Goal: Transaction & Acquisition: Purchase product/service

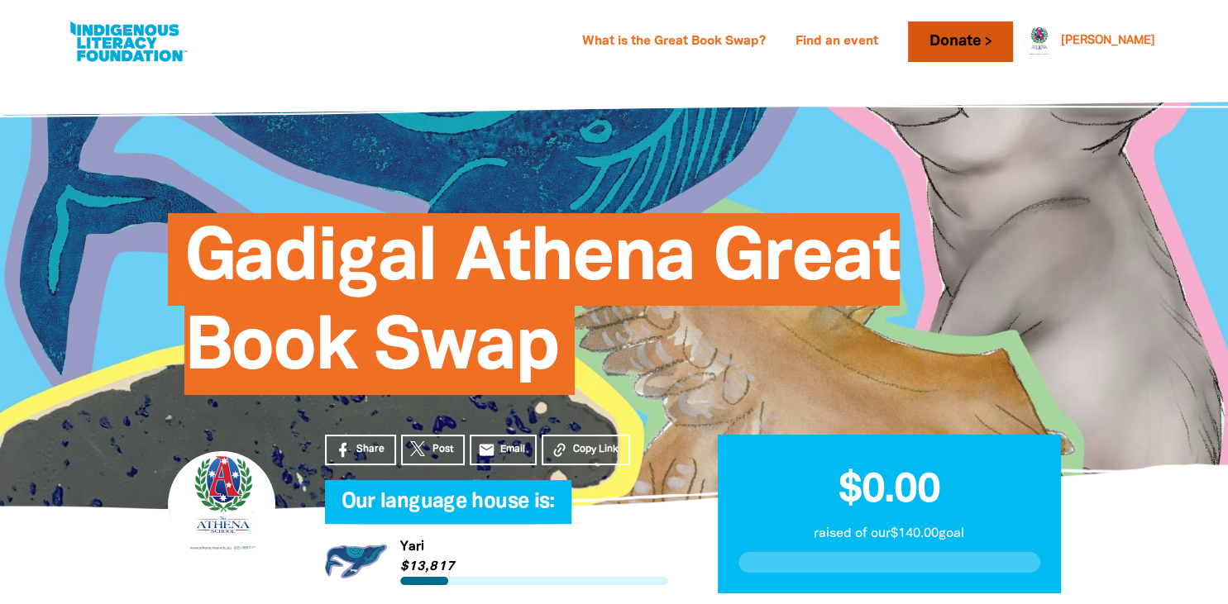
click at [1011, 31] on link "Donate" at bounding box center [960, 41] width 104 height 41
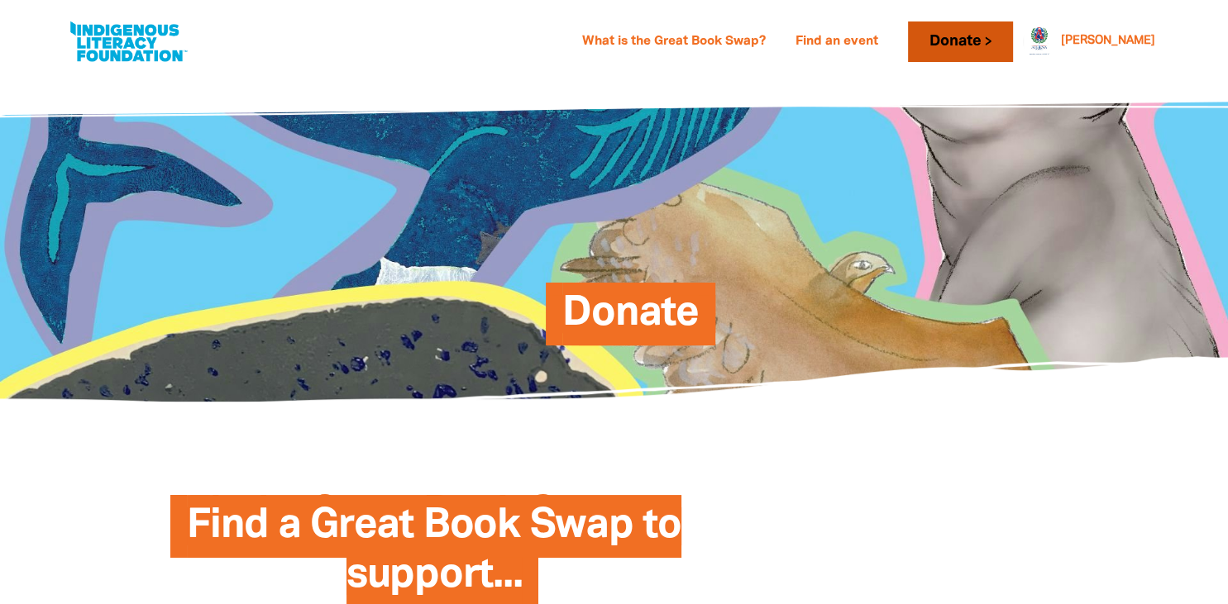
click at [994, 38] on link "Donate" at bounding box center [960, 41] width 104 height 41
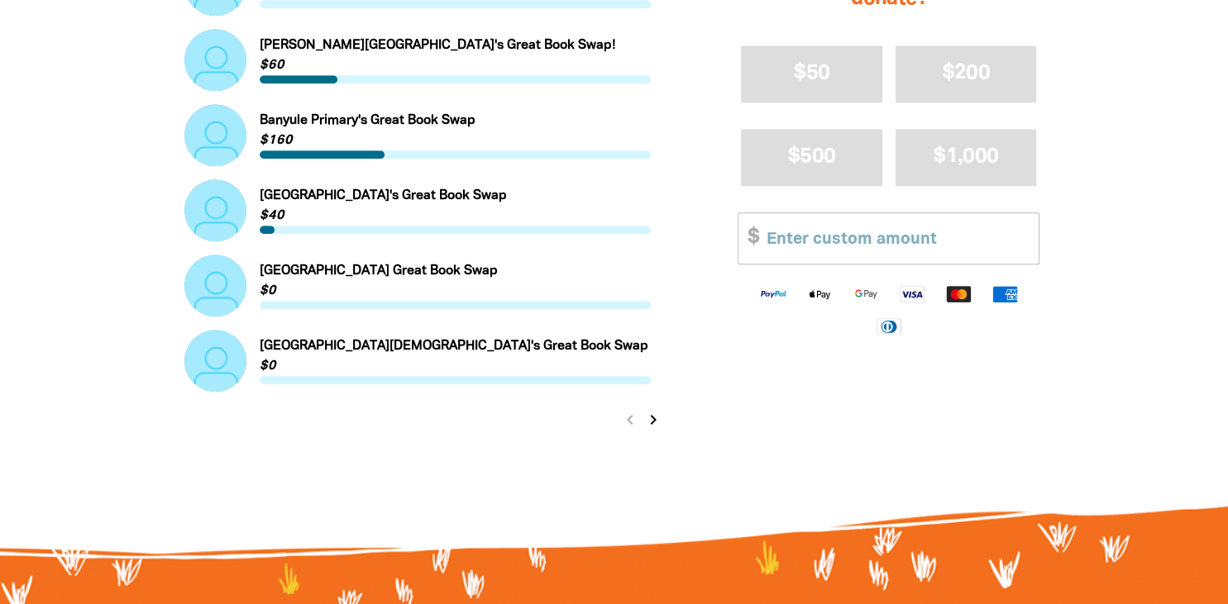
scroll to position [1777, 0]
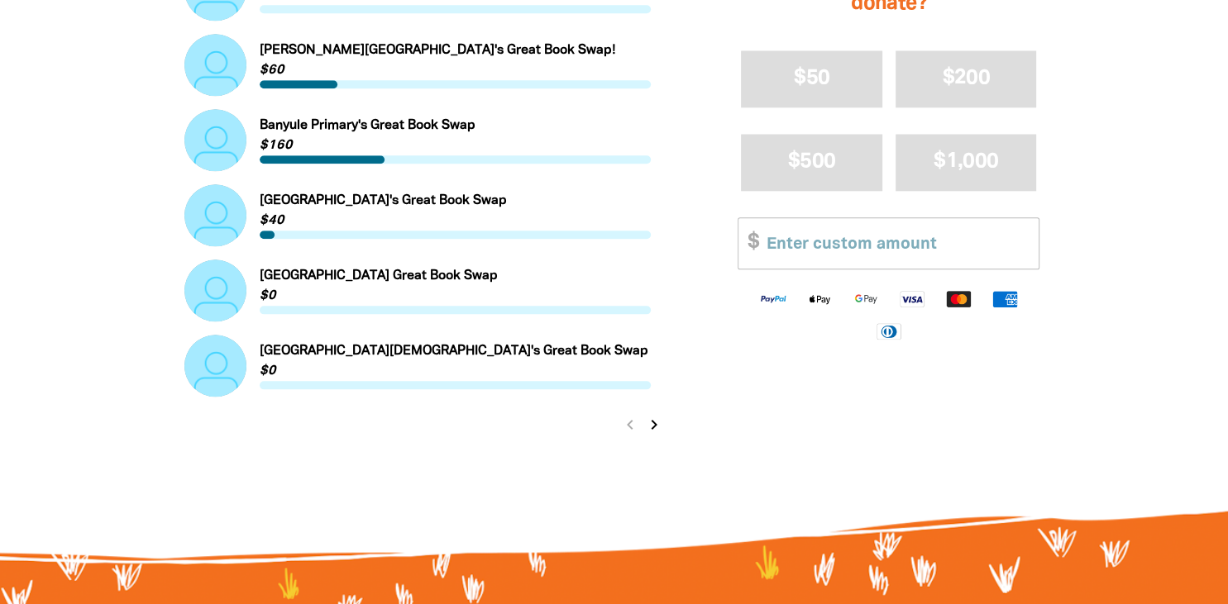
click at [652, 422] on icon "chevron_right" at bounding box center [654, 425] width 20 height 20
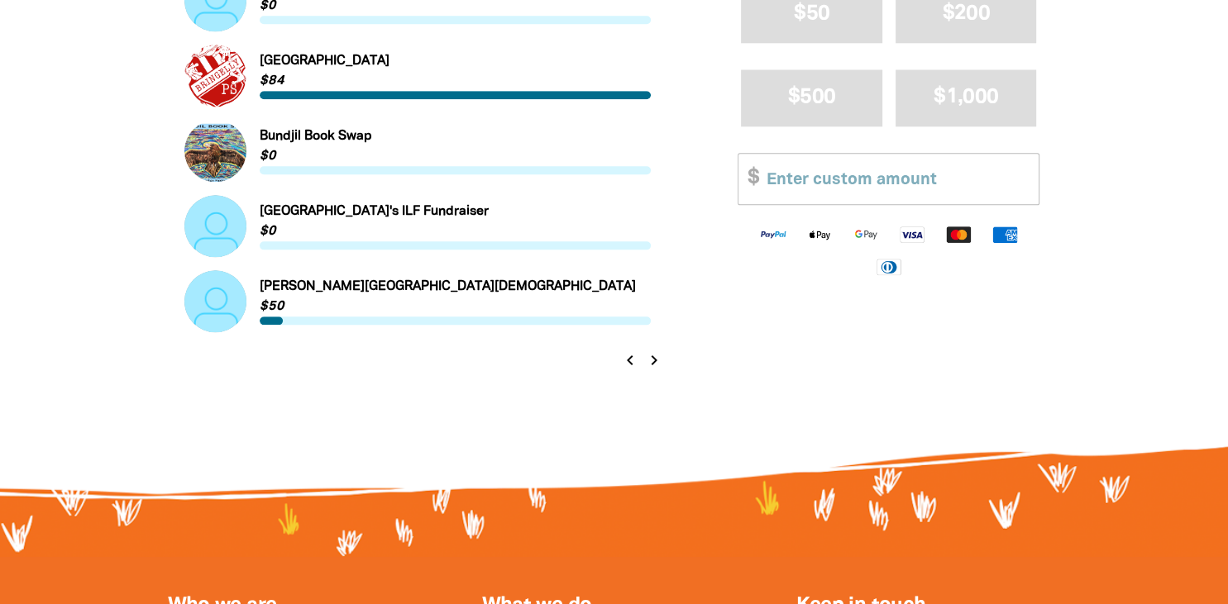
scroll to position [1849, 0]
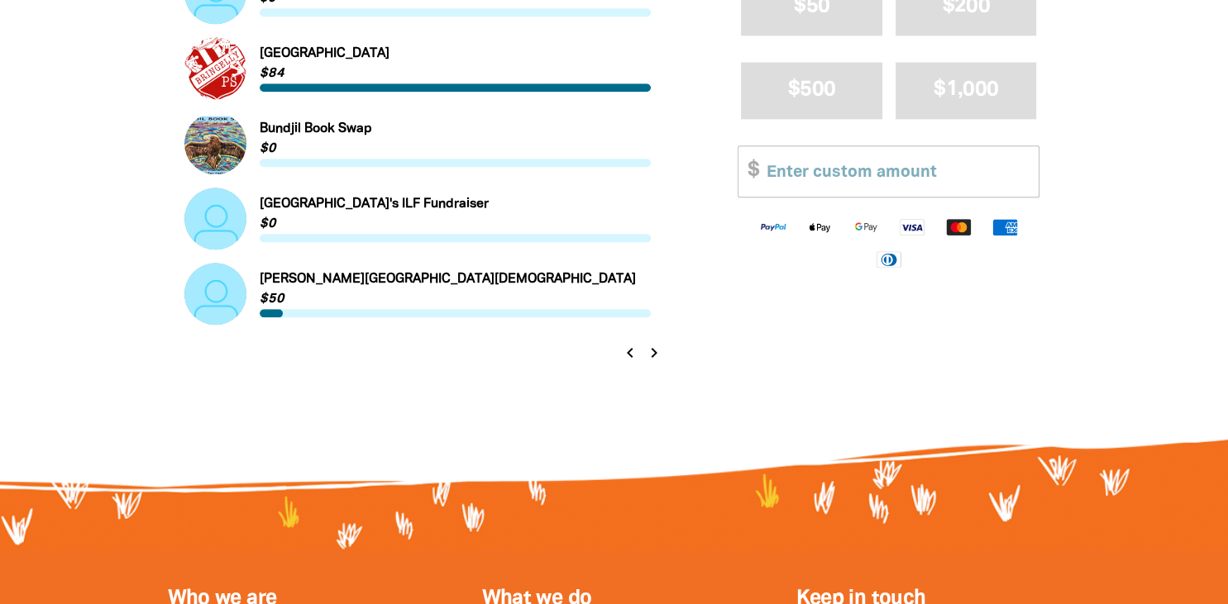
click at [651, 357] on icon "chevron_right" at bounding box center [654, 353] width 20 height 20
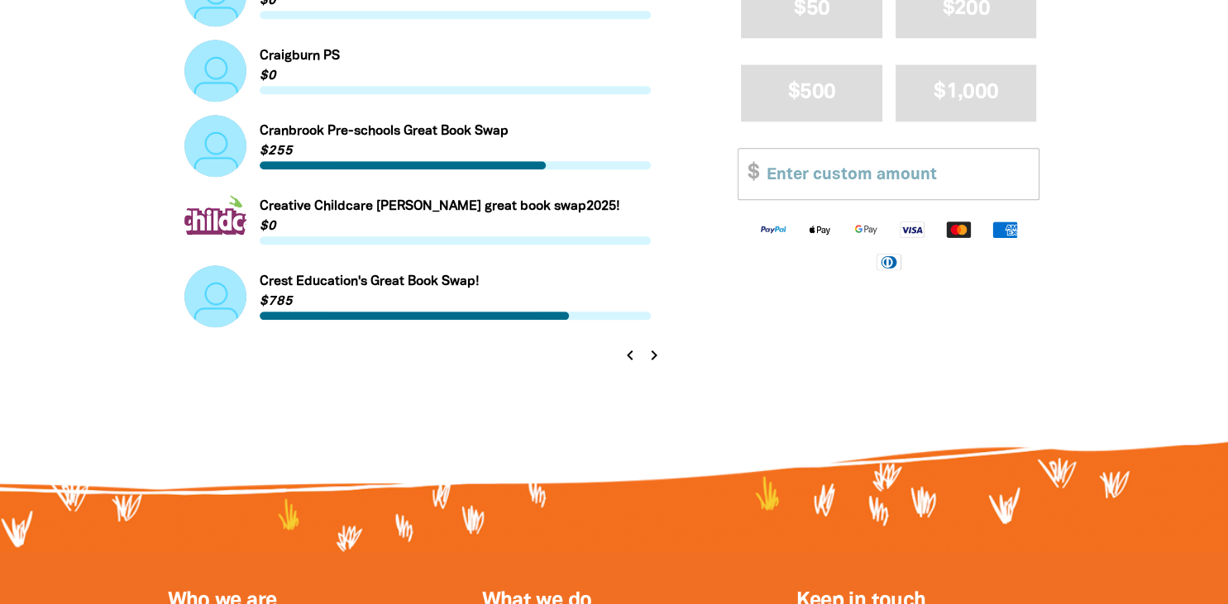
scroll to position [1855, 0]
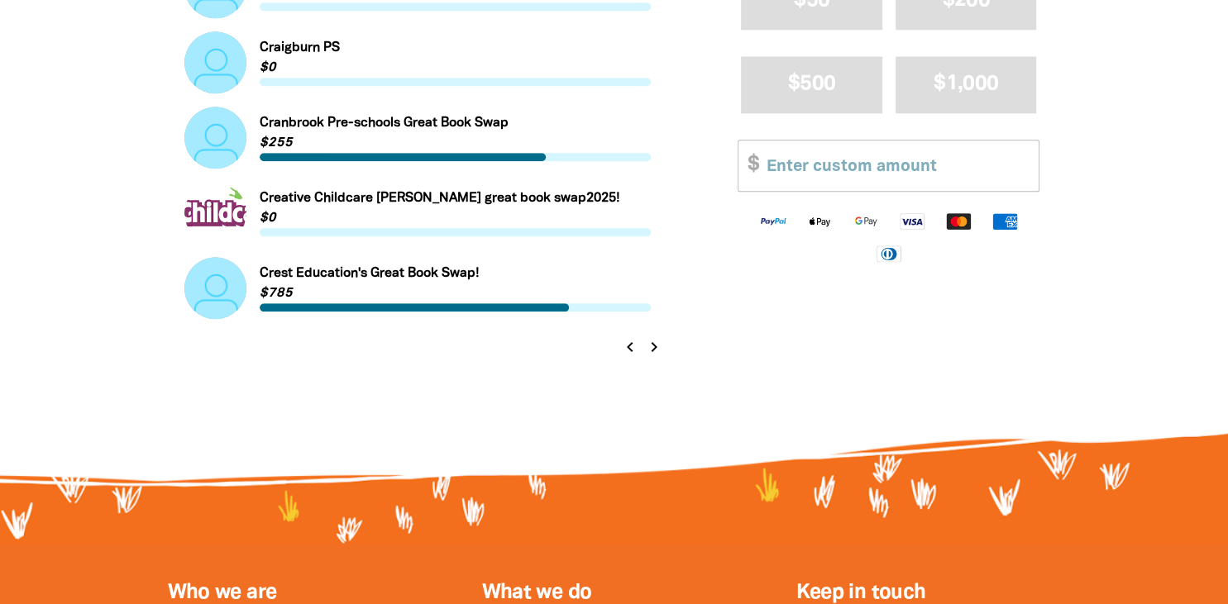
click at [651, 344] on icon "chevron_right" at bounding box center [654, 347] width 20 height 20
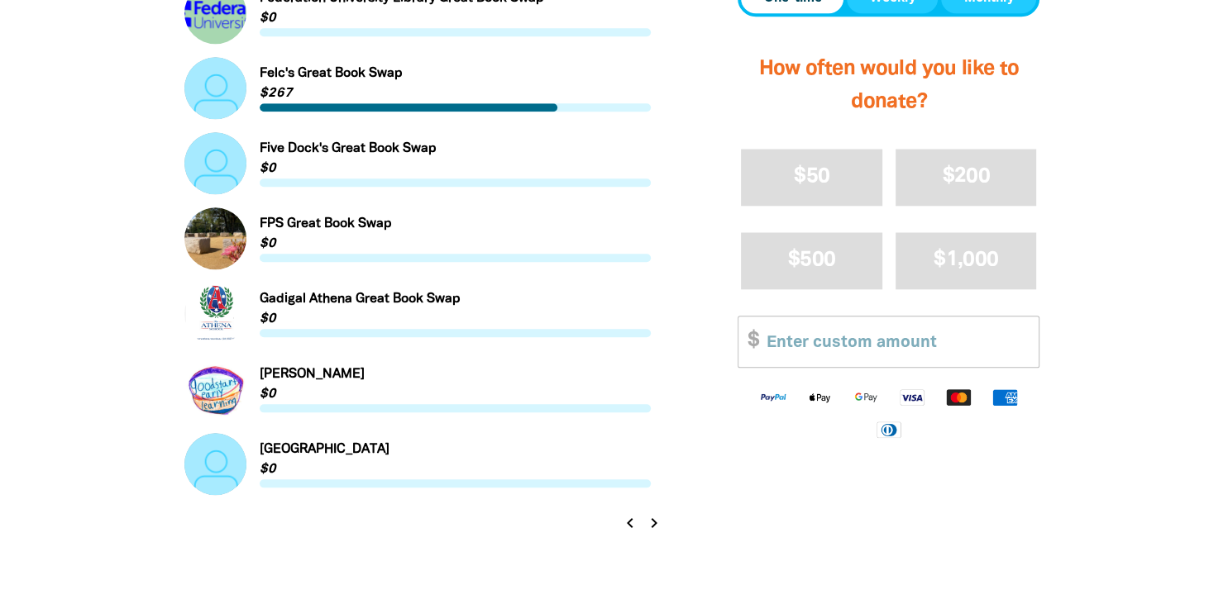
scroll to position [1680, 0]
click at [449, 303] on link "Link to Gadigal Athena Great Book Swap" at bounding box center [417, 313] width 467 height 62
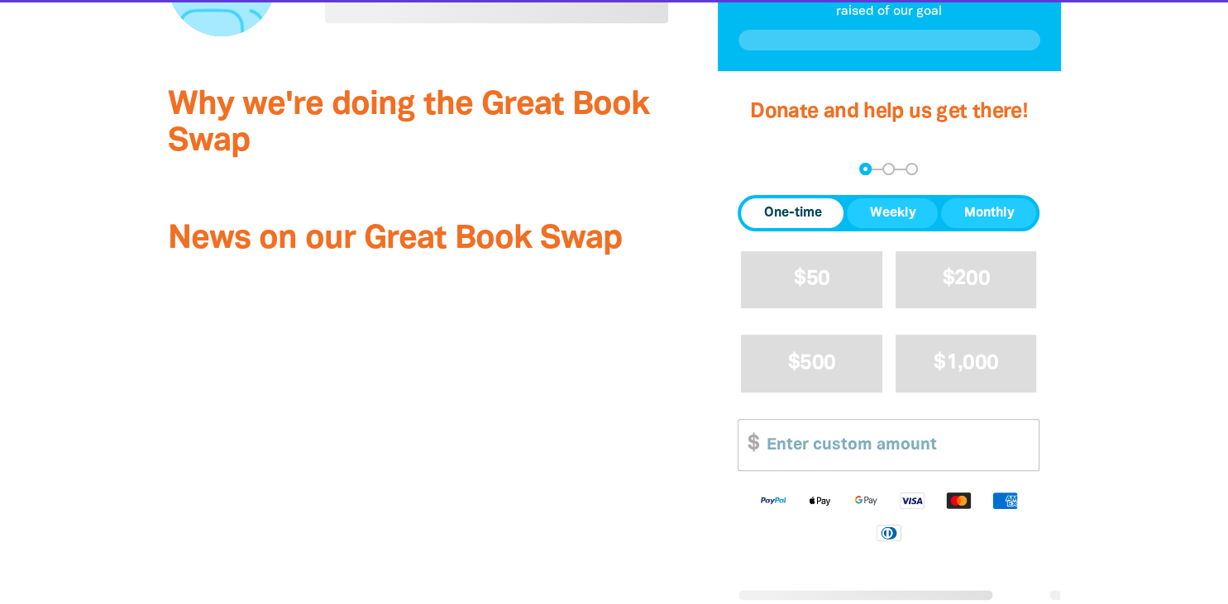
scroll to position [437, 0]
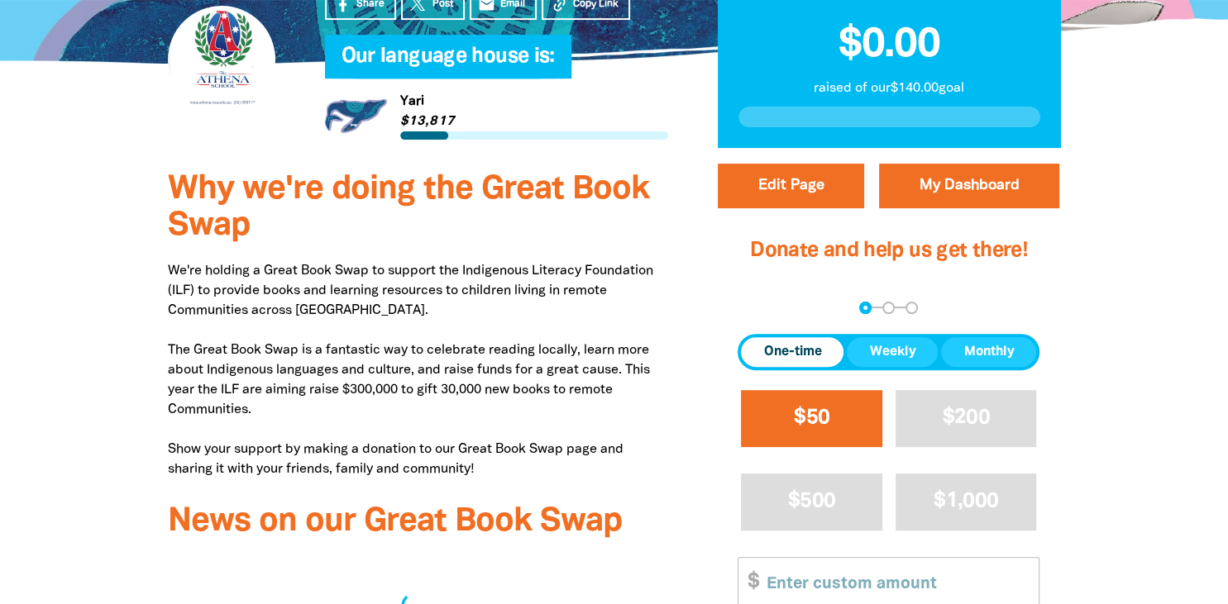
click at [843, 445] on button "$50" at bounding box center [811, 418] width 141 height 57
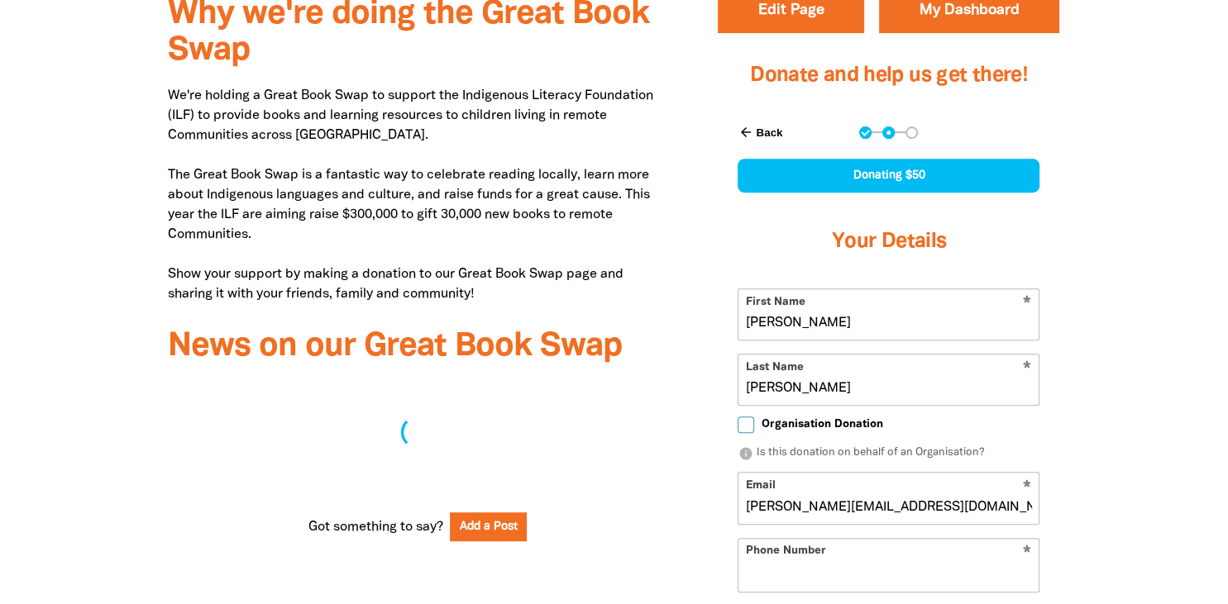
scroll to position [623, 0]
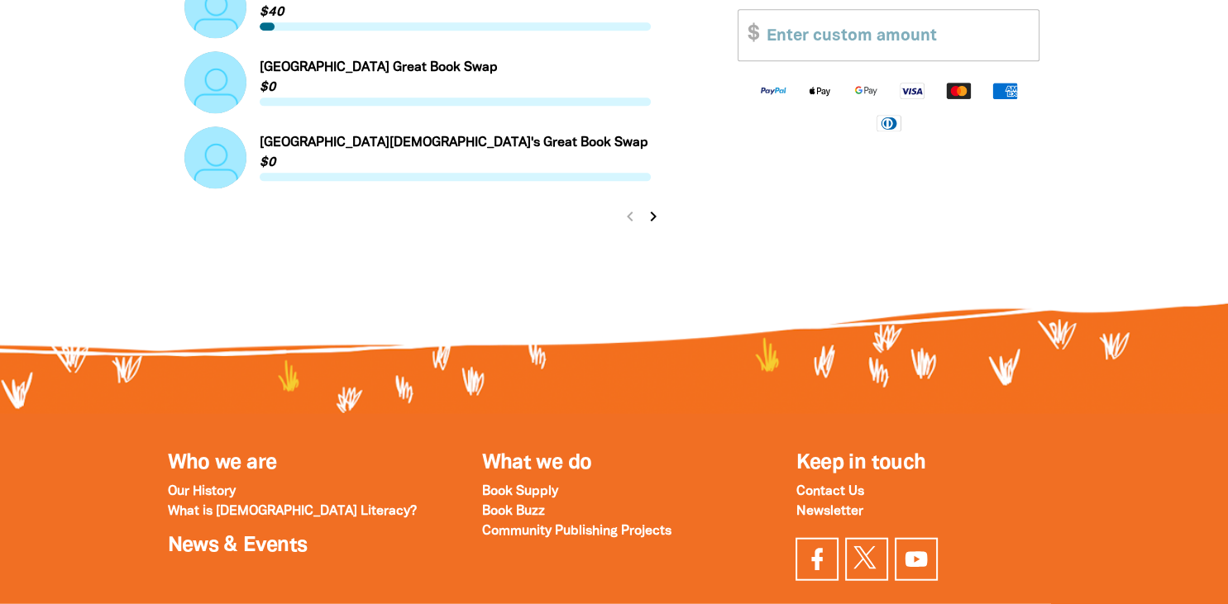
scroll to position [1952, 0]
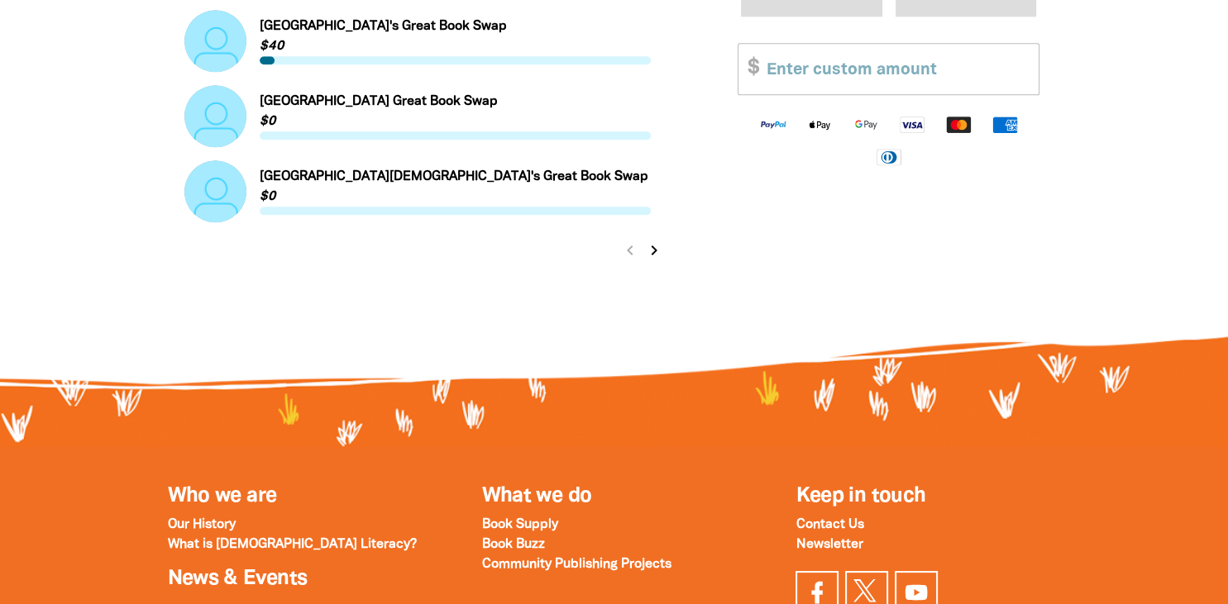
click at [649, 253] on icon "chevron_right" at bounding box center [654, 251] width 20 height 20
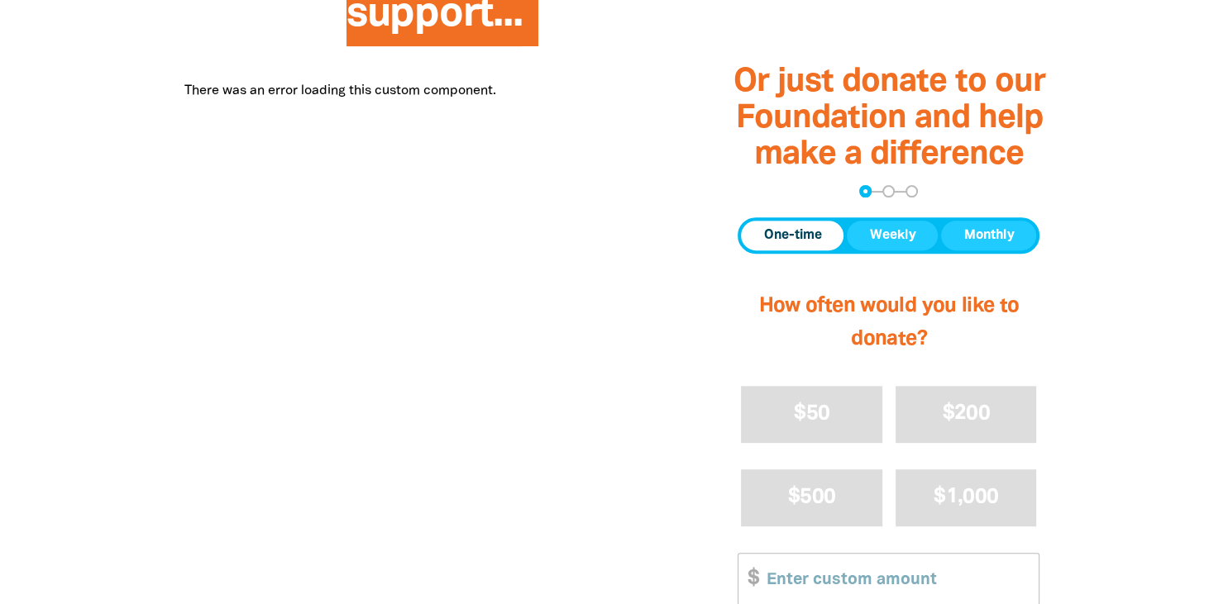
scroll to position [545, 0]
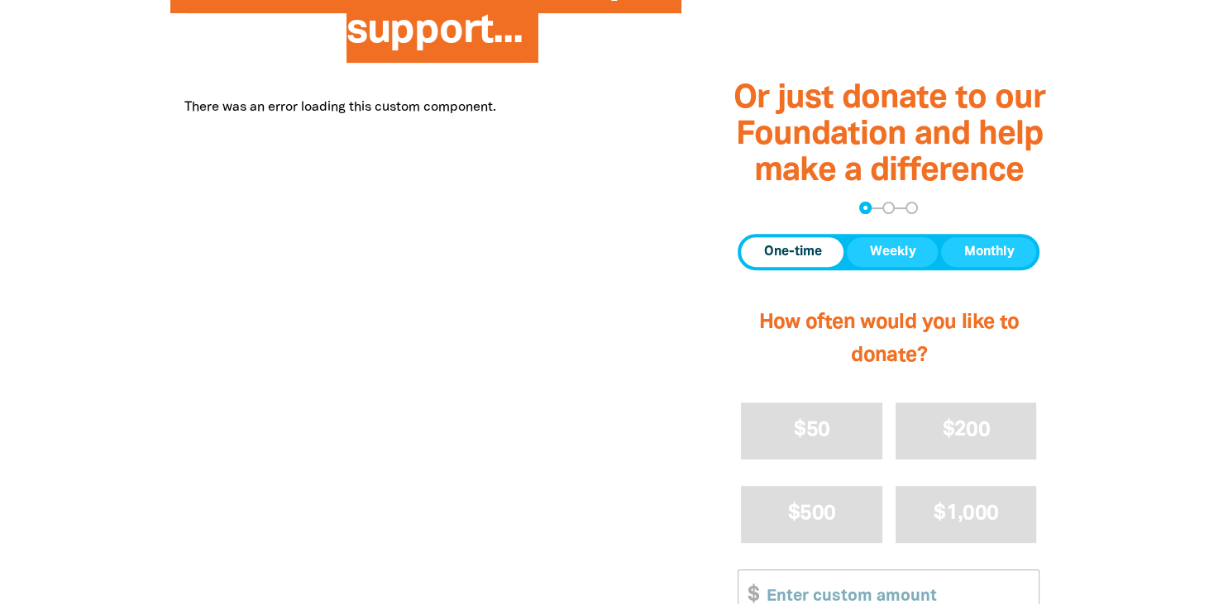
click at [627, 341] on div "Find a Great Book Swap to support... There was an error loading this custom com…" at bounding box center [418, 382] width 550 height 851
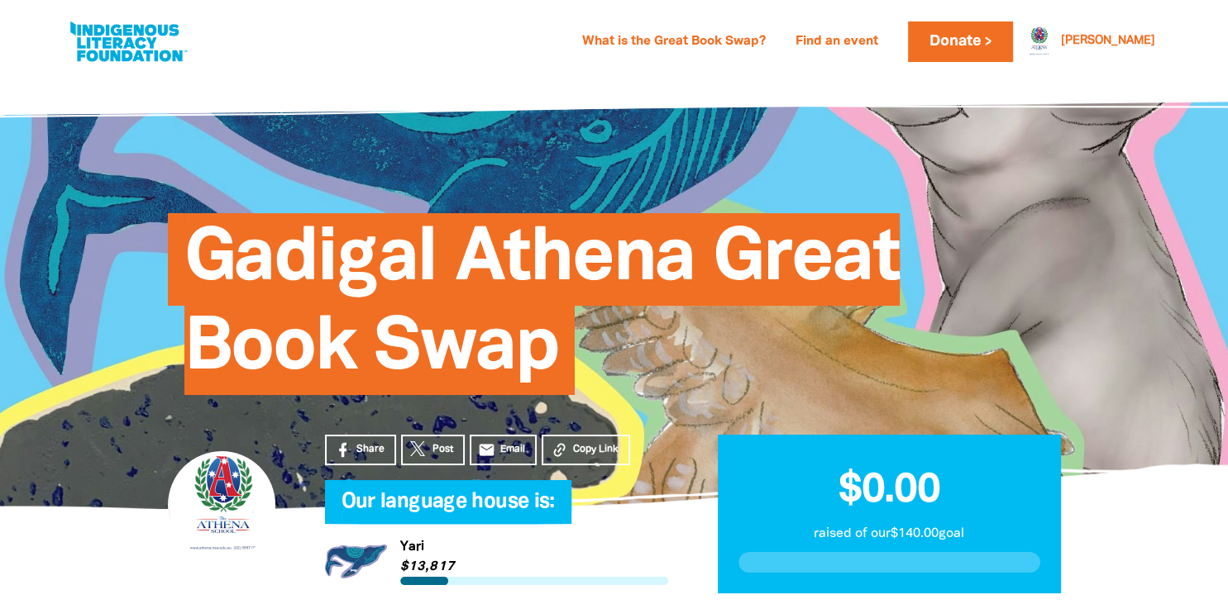
click at [524, 339] on span "Gadigal Athena Great Book Swap" at bounding box center [541, 310] width 715 height 169
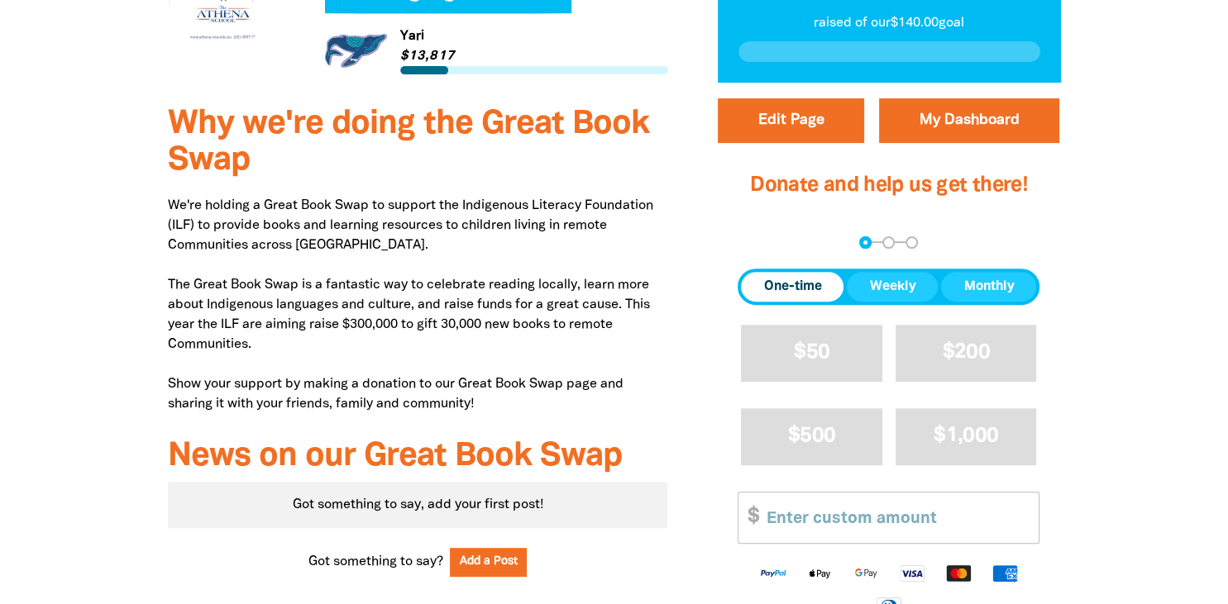
scroll to position [512, 0]
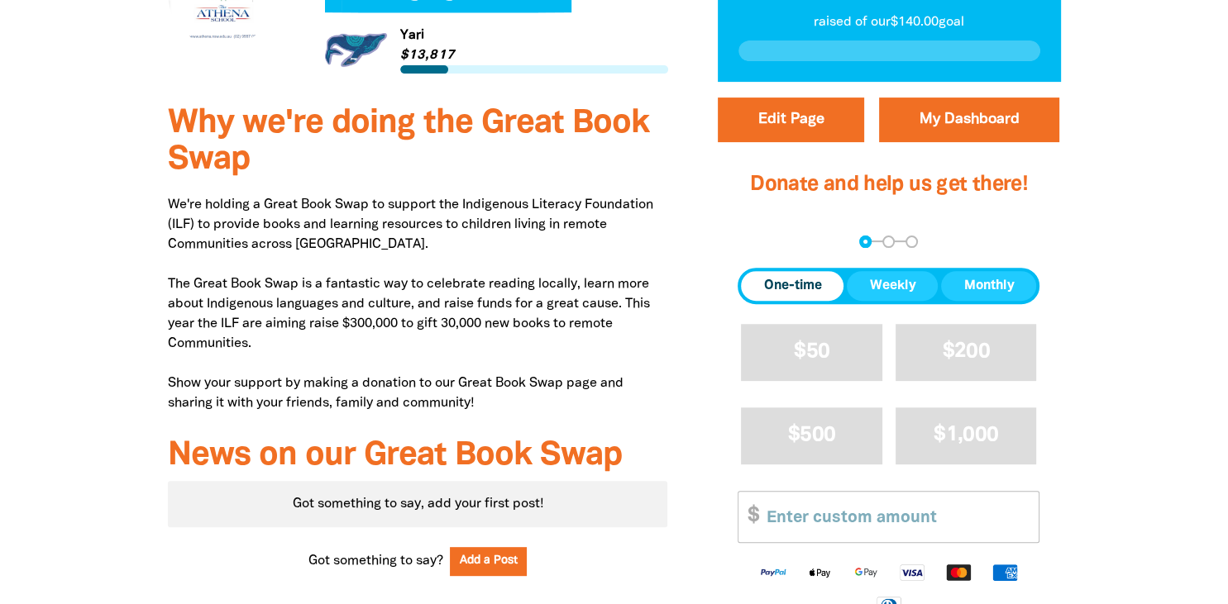
click at [807, 287] on span "One-time" at bounding box center [792, 286] width 58 height 20
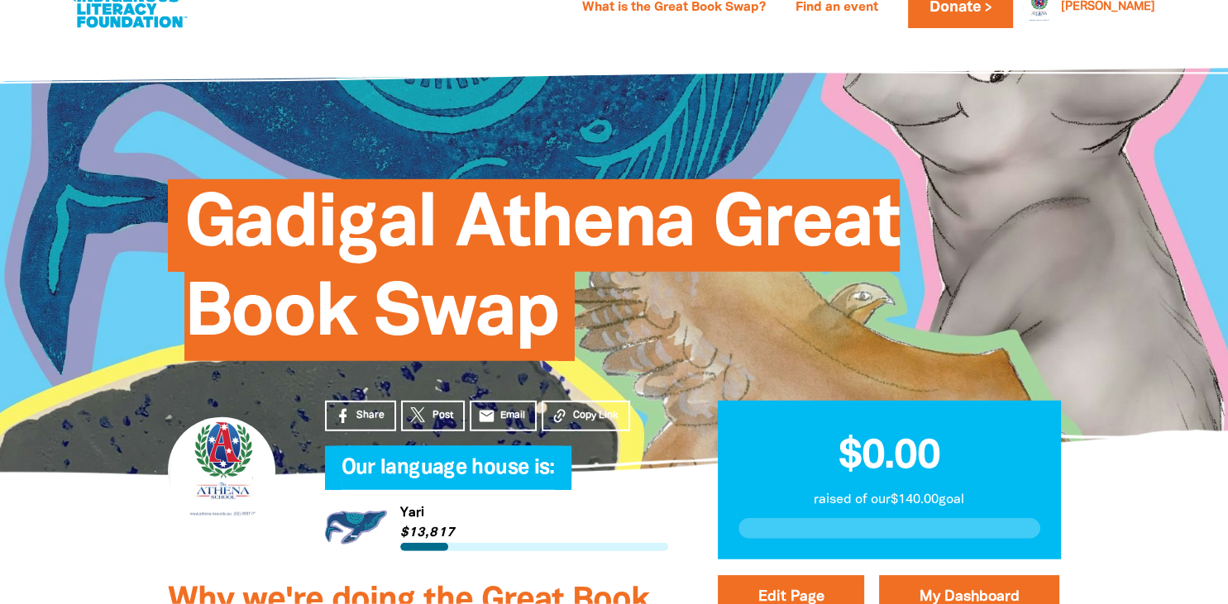
scroll to position [0, 0]
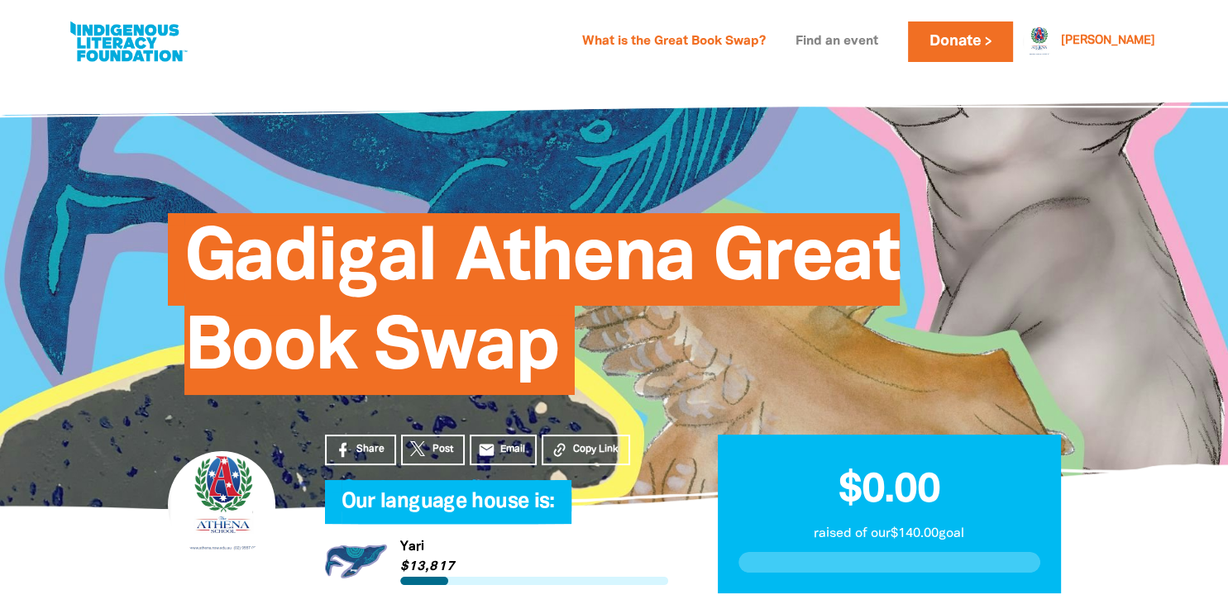
click at [861, 45] on link "Find an event" at bounding box center [836, 42] width 103 height 26
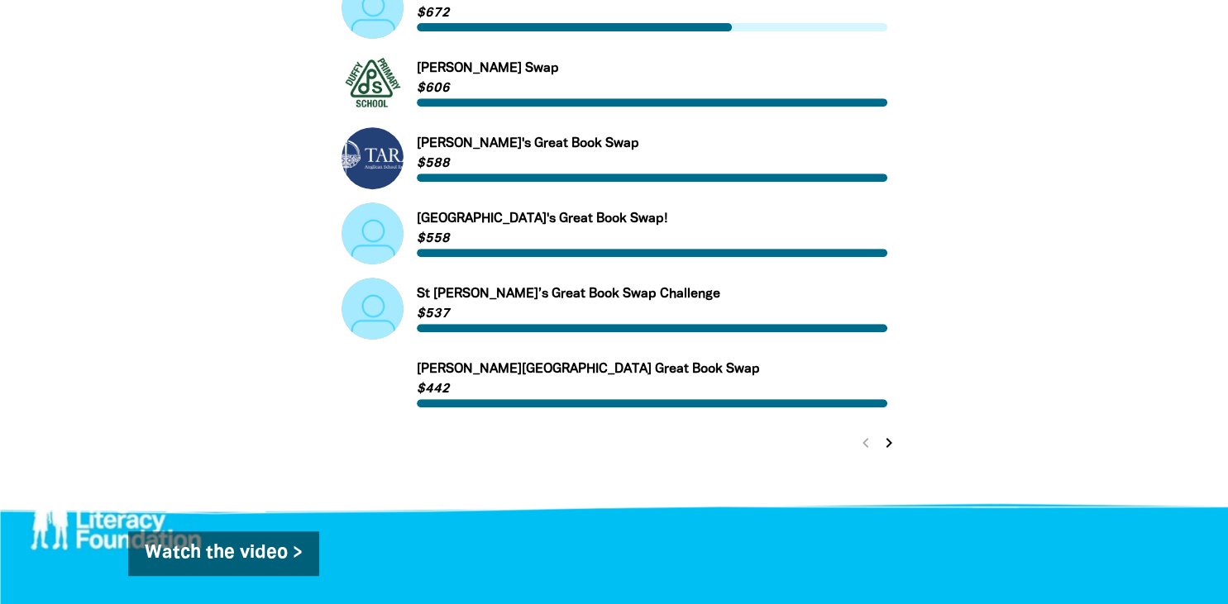
scroll to position [721, 0]
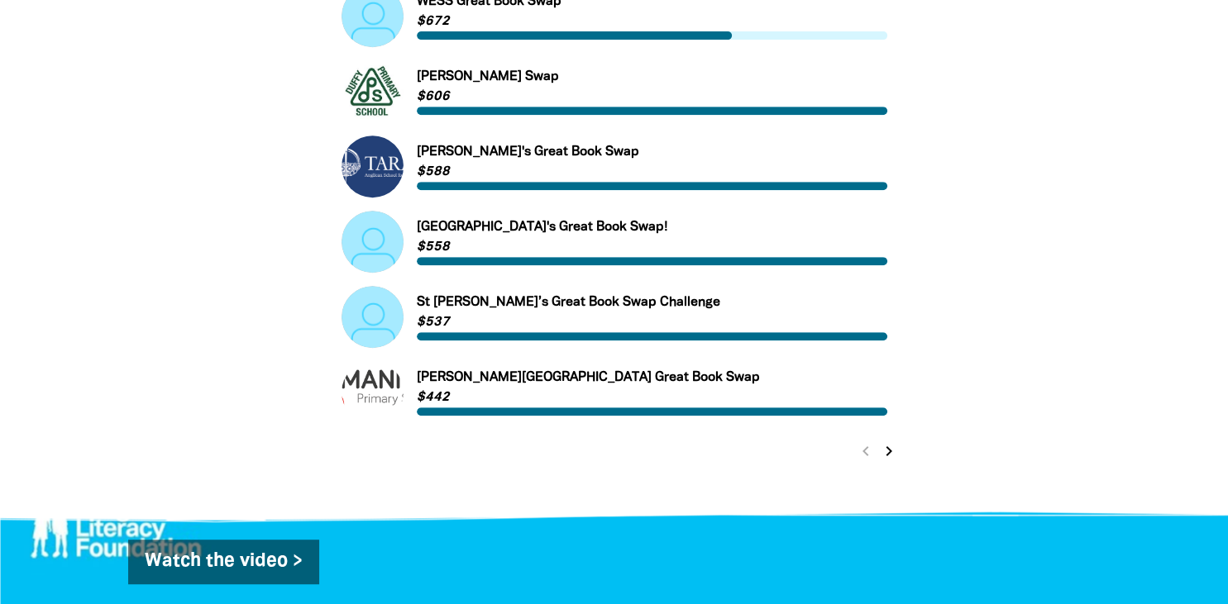
click at [723, 475] on div "Search for Great Book Swaps... search Link to HBCTL 2025 Book Exchange HBCTL 20…" at bounding box center [614, 50] width 628 height 897
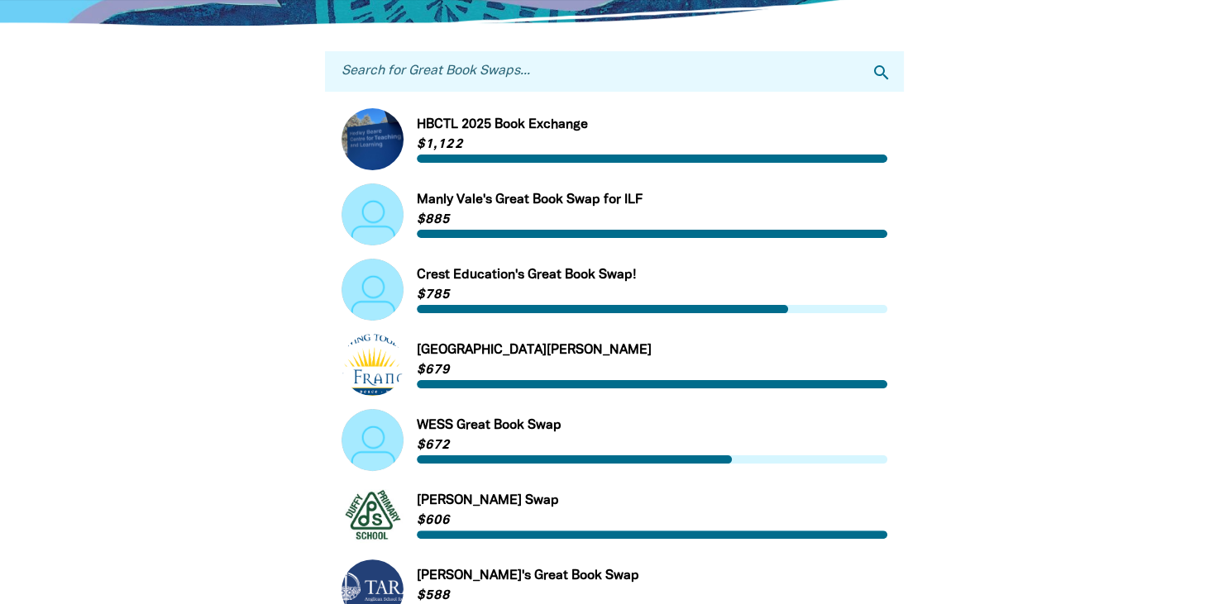
scroll to position [245, 0]
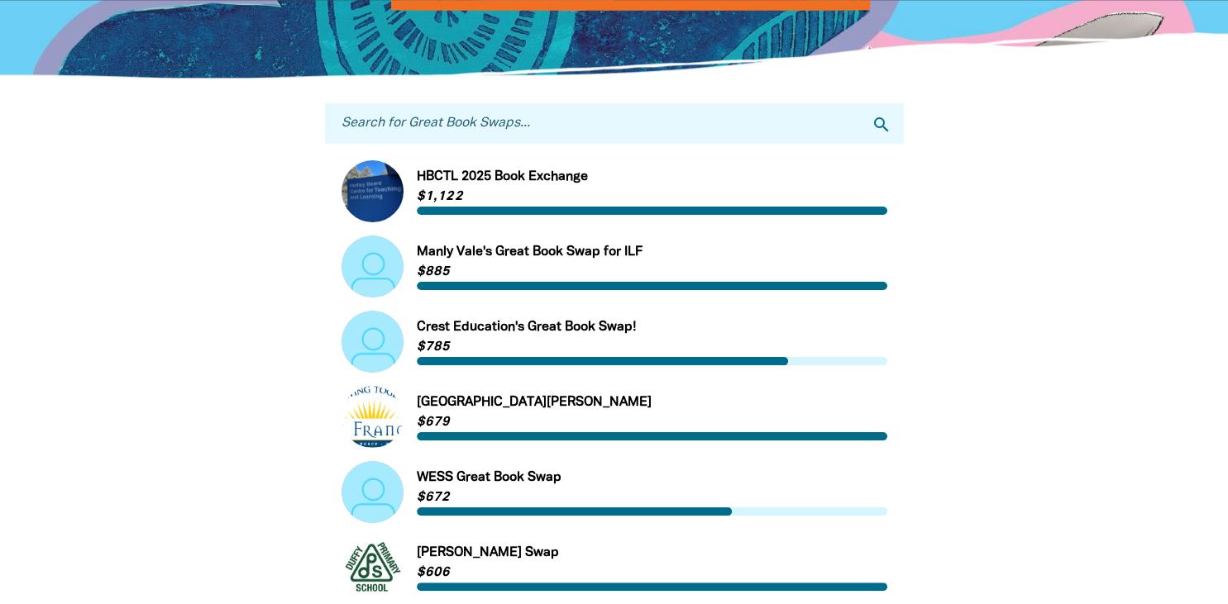
click at [608, 128] on input "Search for Great Book Swaps..." at bounding box center [614, 123] width 579 height 41
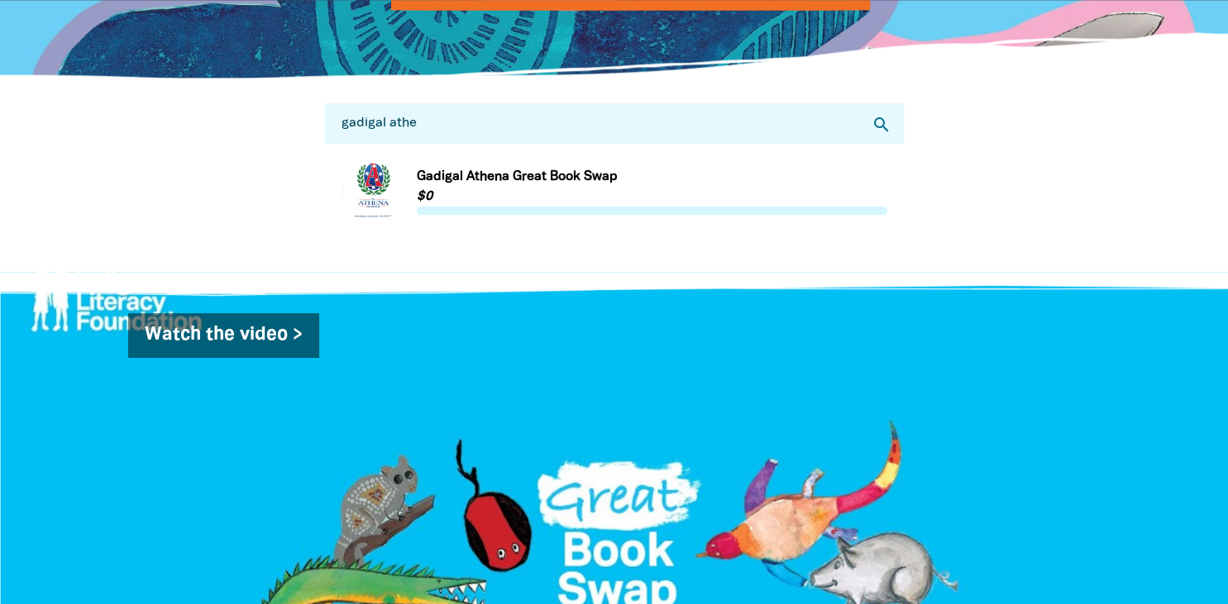
type input "gadigal athe"
click at [547, 193] on link "Link to Gadigal Athena Great Book Swap" at bounding box center [614, 191] width 546 height 62
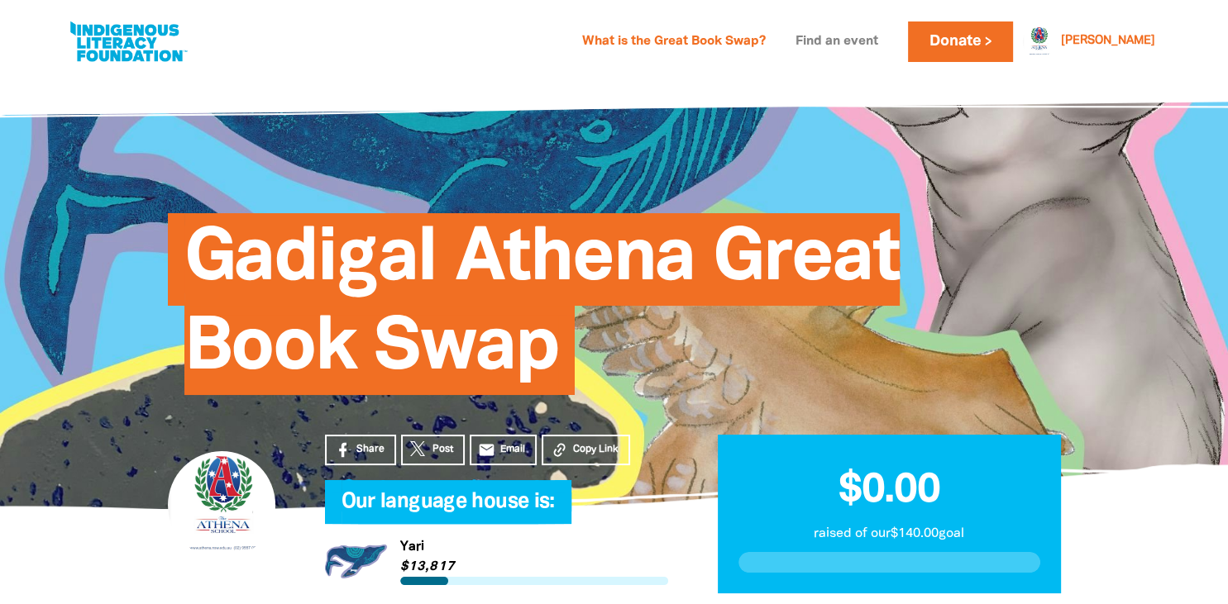
click at [888, 45] on link "Find an event" at bounding box center [836, 42] width 103 height 26
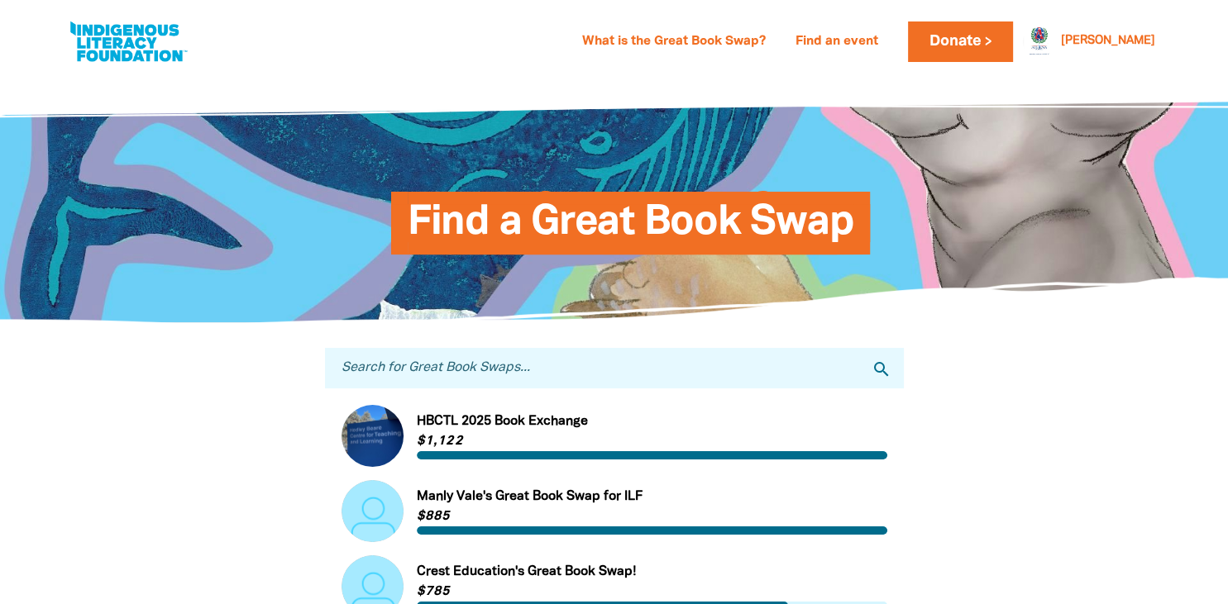
click at [588, 369] on input "Search for Great Book Swaps..." at bounding box center [614, 368] width 579 height 41
type input "gadigal athena"
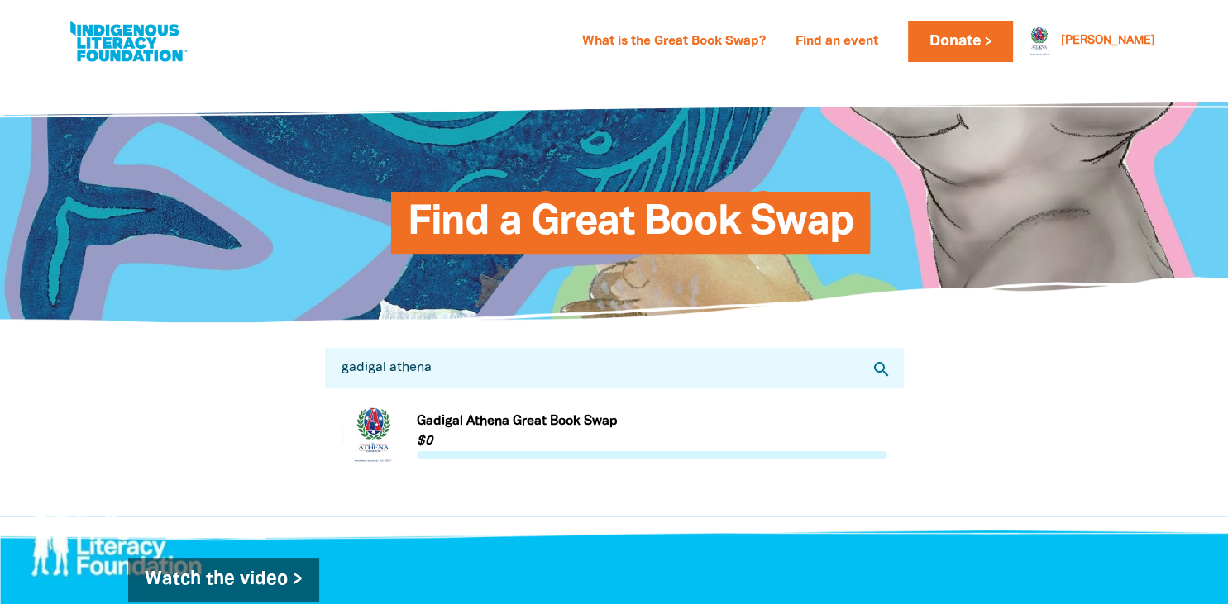
click at [479, 428] on link "Link to Gadigal Athena Great Book Swap" at bounding box center [614, 436] width 546 height 62
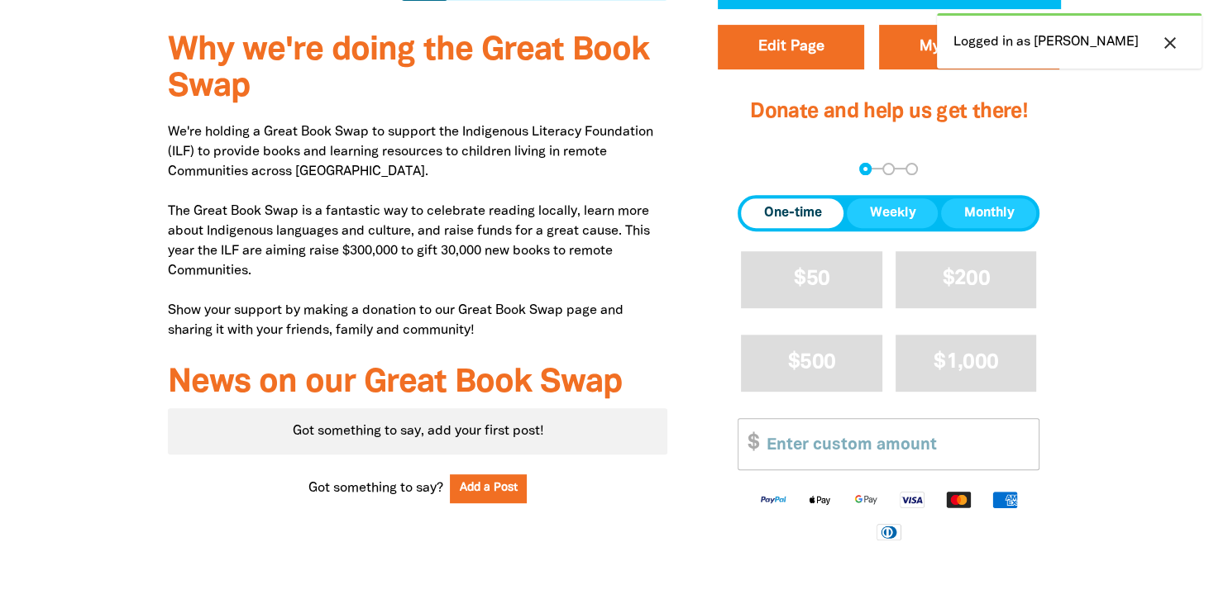
scroll to position [608, 0]
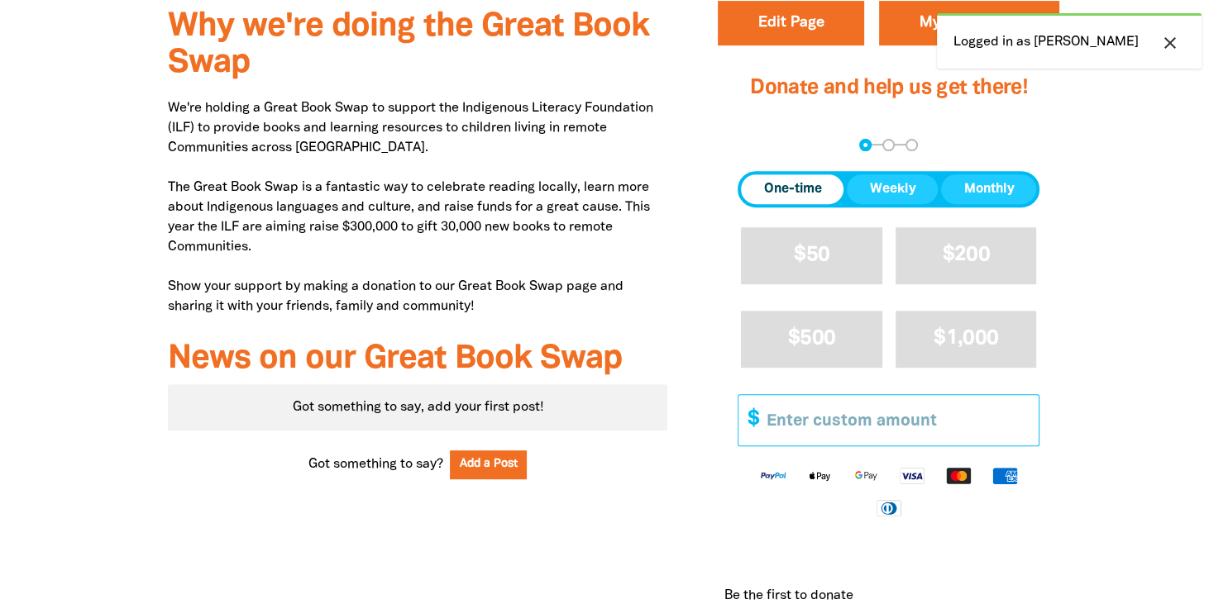
click at [773, 422] on input "Other Amount" at bounding box center [897, 420] width 284 height 50
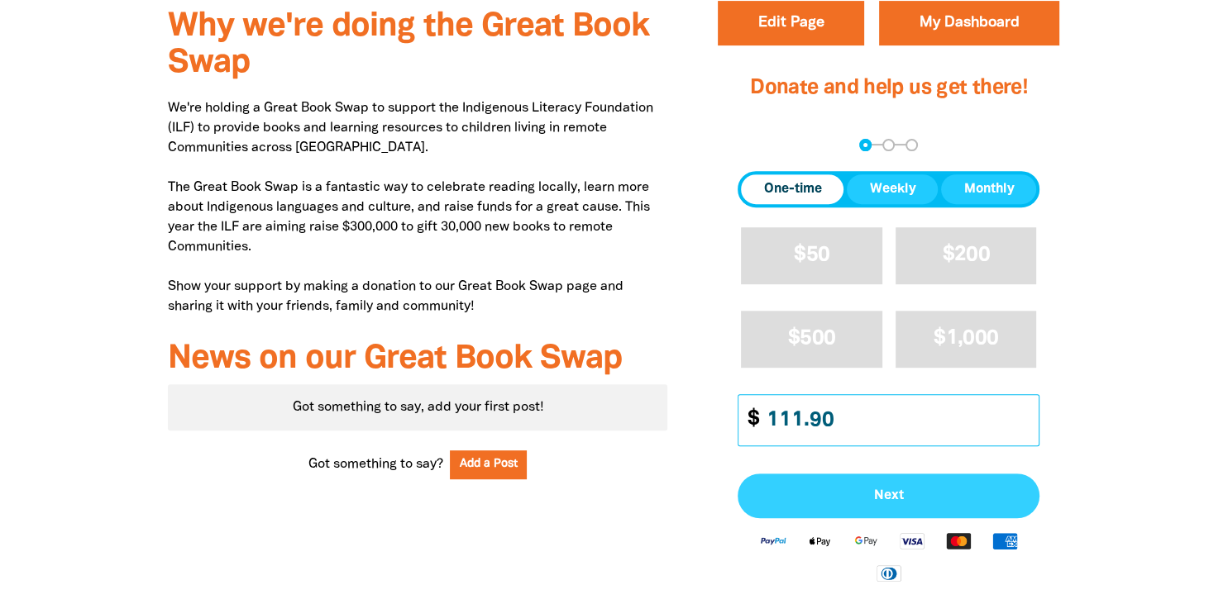
type input "111.90"
click at [880, 496] on span "Next" at bounding box center [888, 495] width 265 height 13
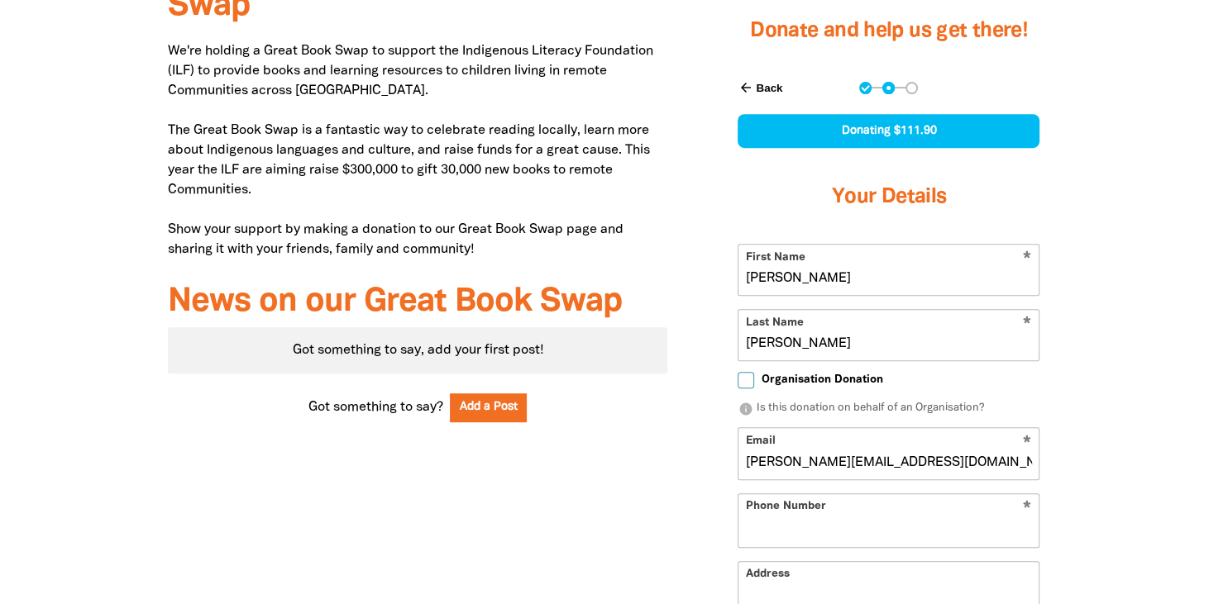
select select "AU"
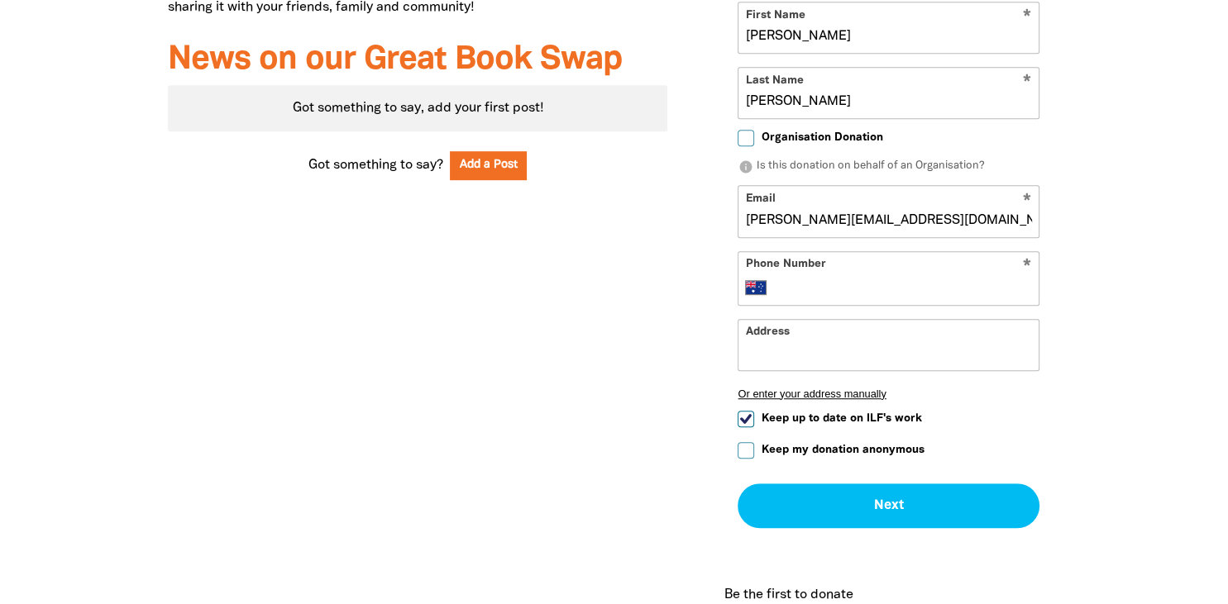
scroll to position [916, 0]
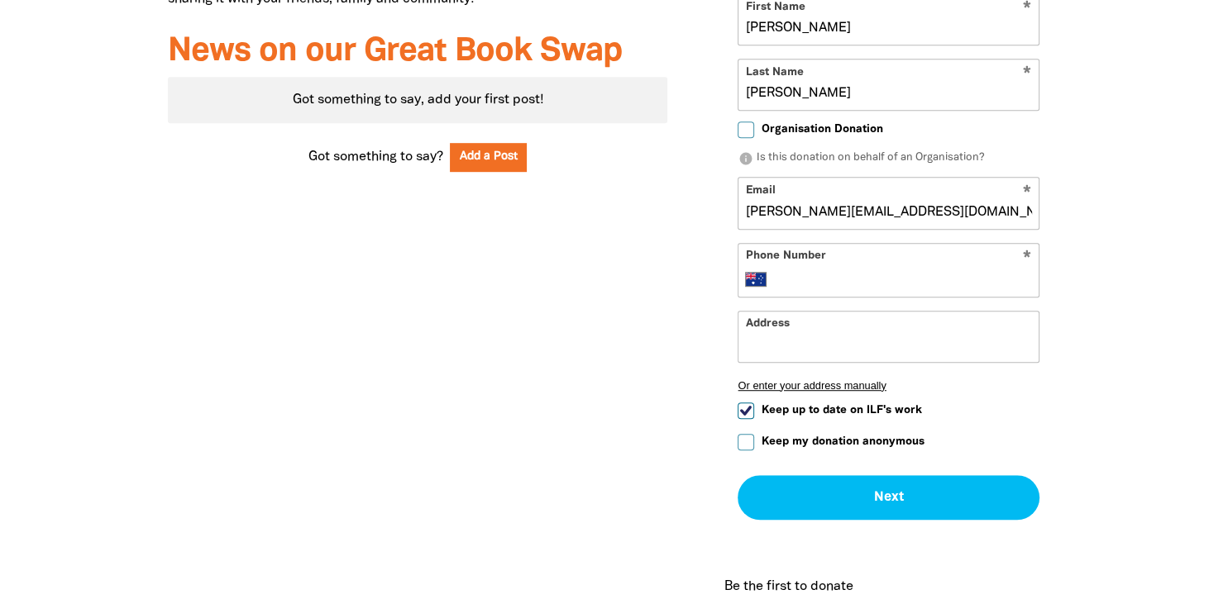
click at [742, 126] on input "Organisation Donation" at bounding box center [745, 130] width 17 height 17
checkbox input "true"
select select "AU"
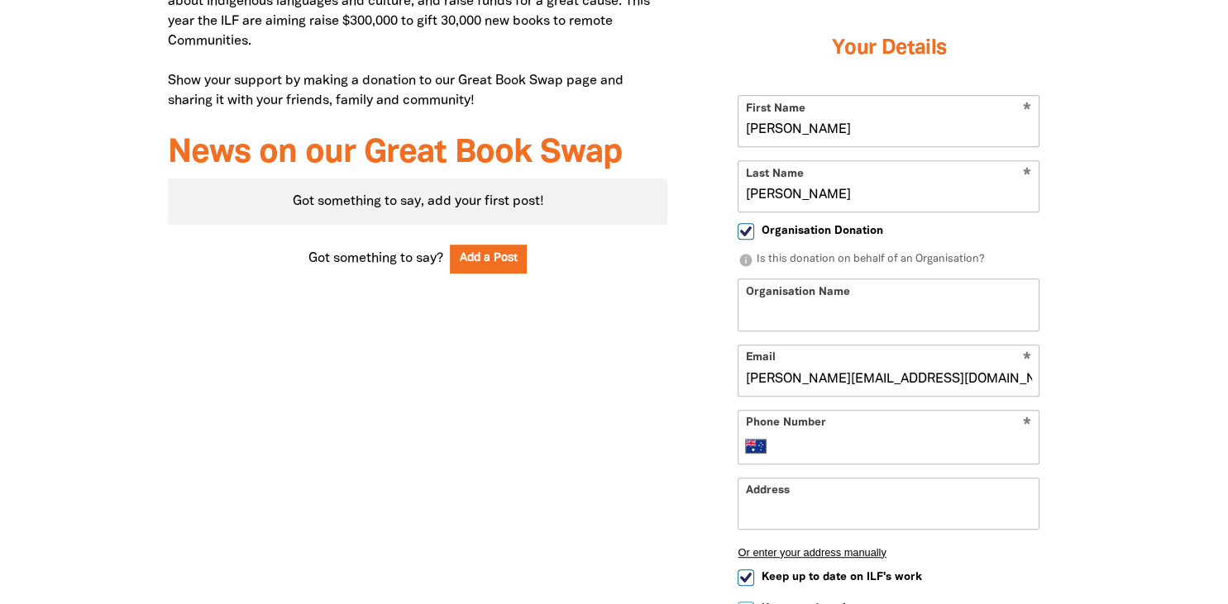
scroll to position [806, 0]
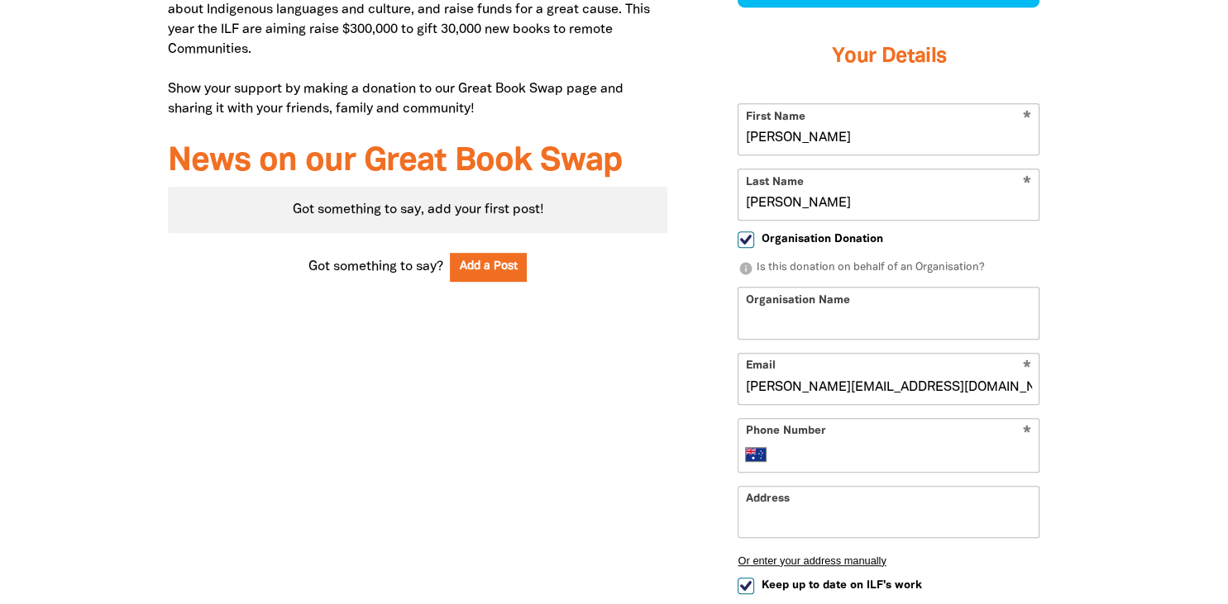
click at [793, 325] on input "Organisation Name" at bounding box center [888, 313] width 300 height 50
type input "The Athena School"
click at [796, 145] on input "[PERSON_NAME]" at bounding box center [888, 129] width 300 height 50
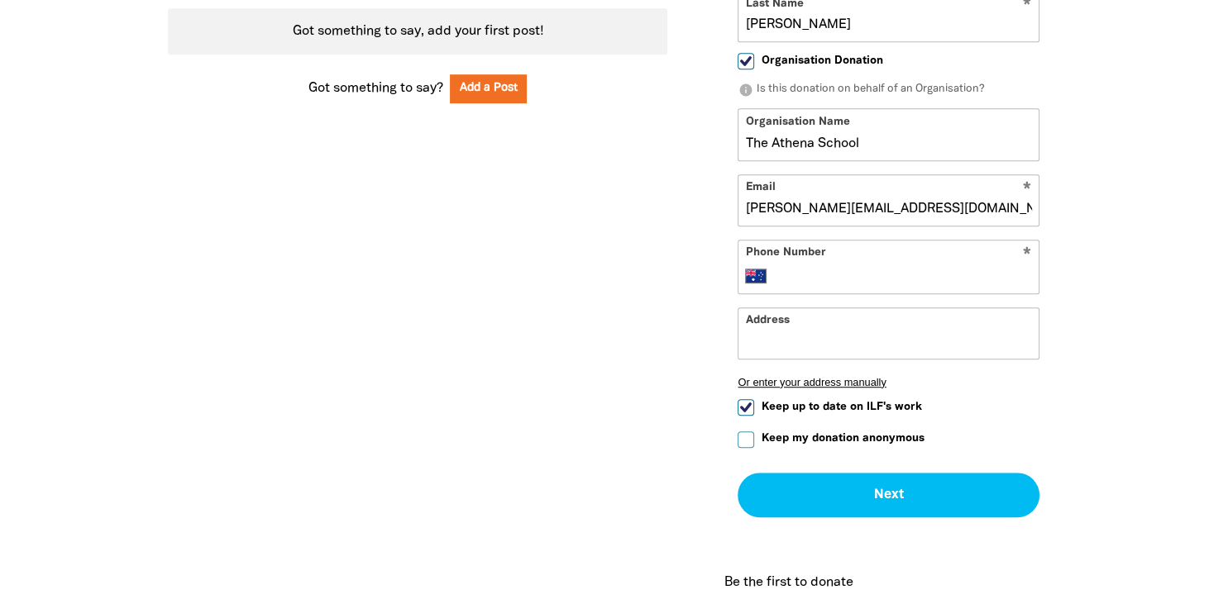
scroll to position [985, 0]
click at [867, 283] on input "Phone Number" at bounding box center [905, 275] width 253 height 20
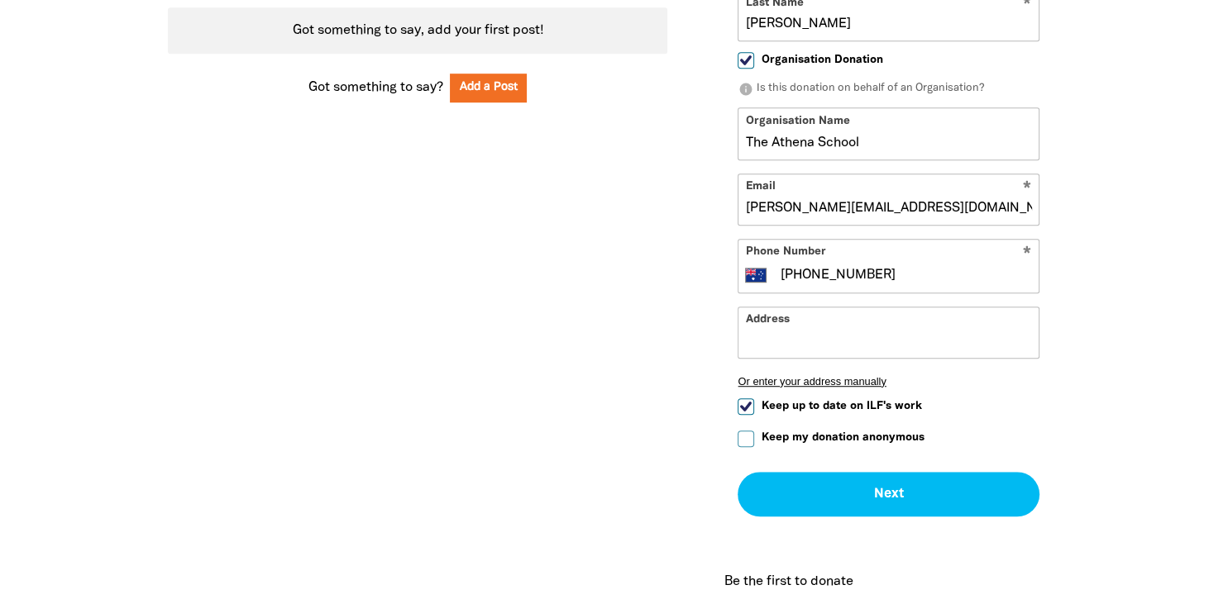
type input "(02) 9557 0022"
click at [888, 330] on input "Address" at bounding box center [888, 333] width 300 height 50
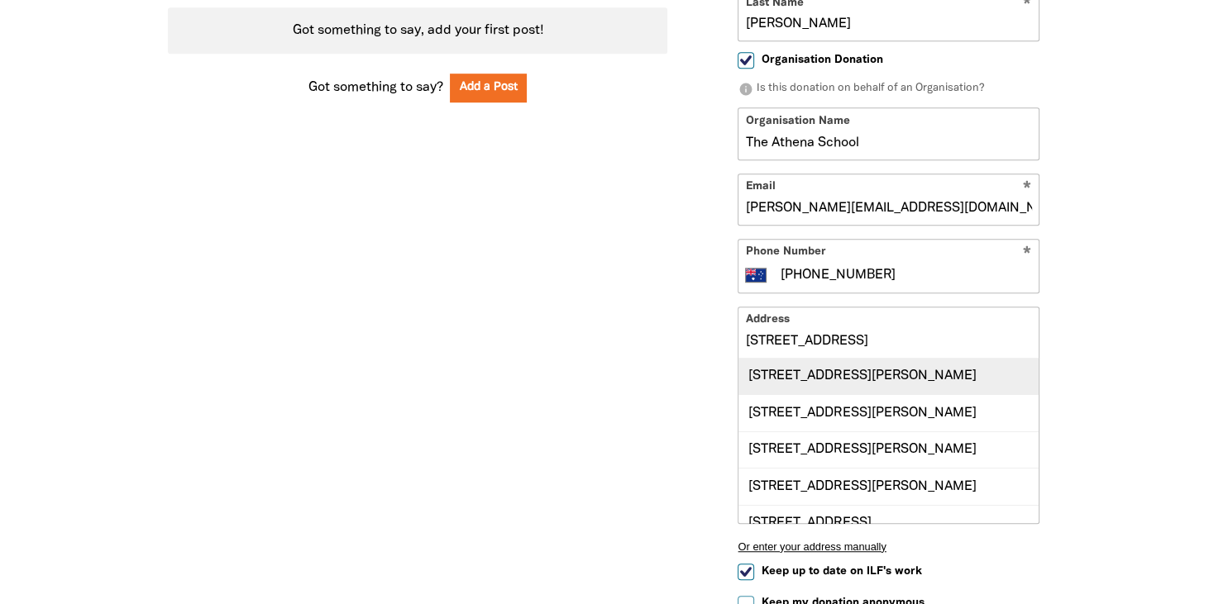
click at [967, 372] on div "28 O'Brien Street, ORMISTON QLD 4160" at bounding box center [888, 377] width 300 height 36
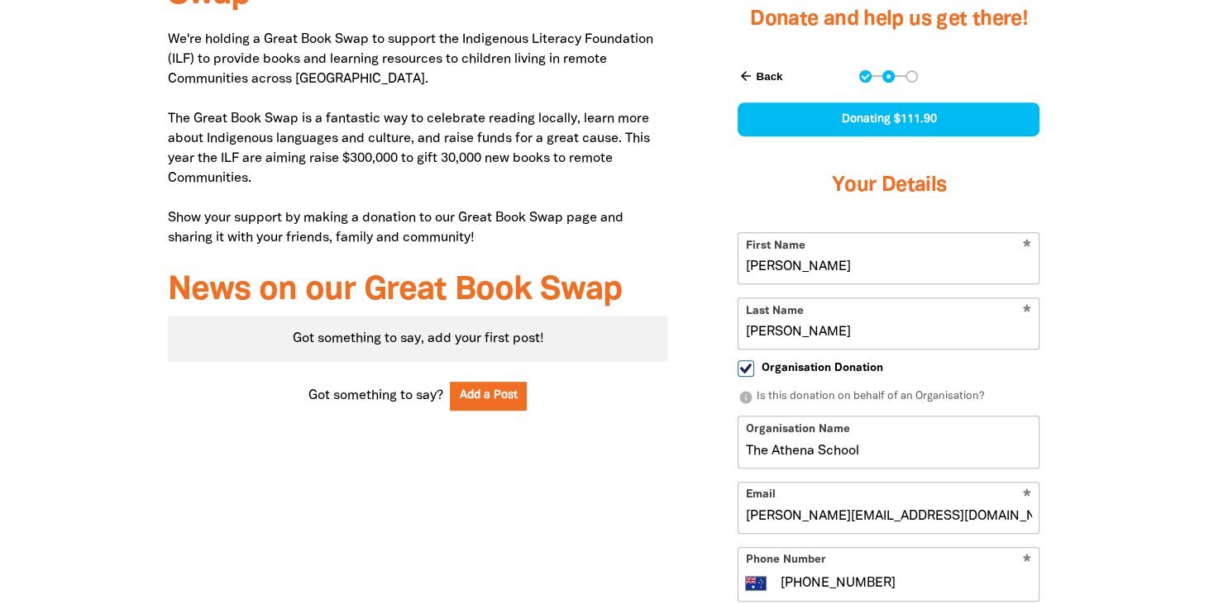
scroll to position [642, 0]
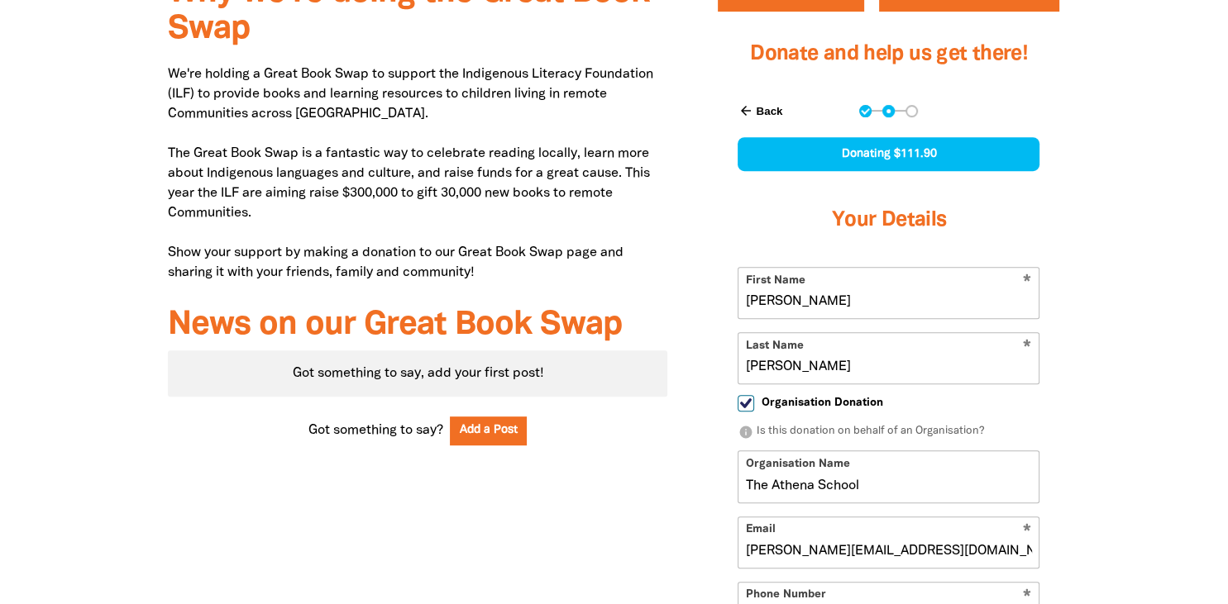
click at [893, 302] on input "[PERSON_NAME]" at bounding box center [888, 293] width 300 height 50
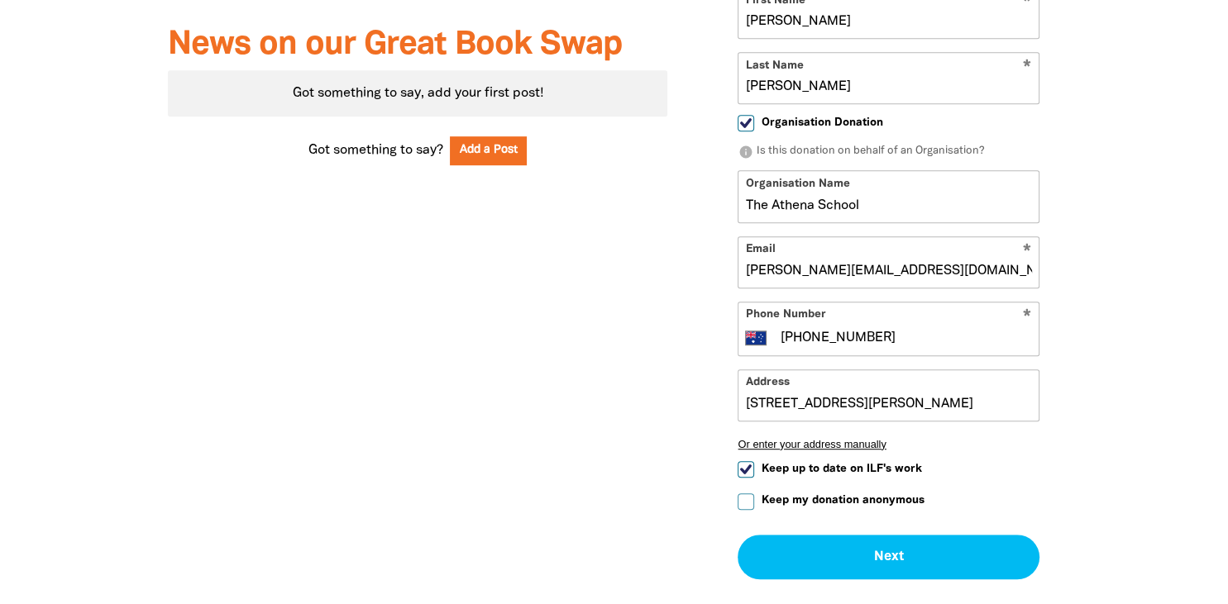
scroll to position [922, 0]
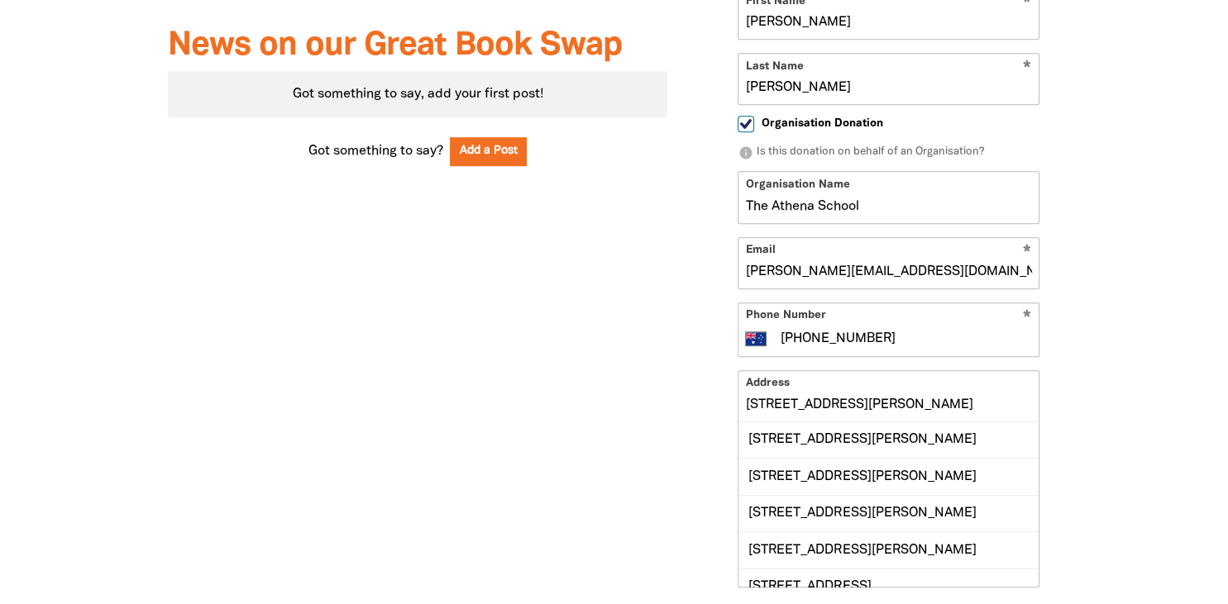
click at [1004, 406] on input "28 O'Brien Street, ORMISTON QLD 4160" at bounding box center [888, 396] width 300 height 50
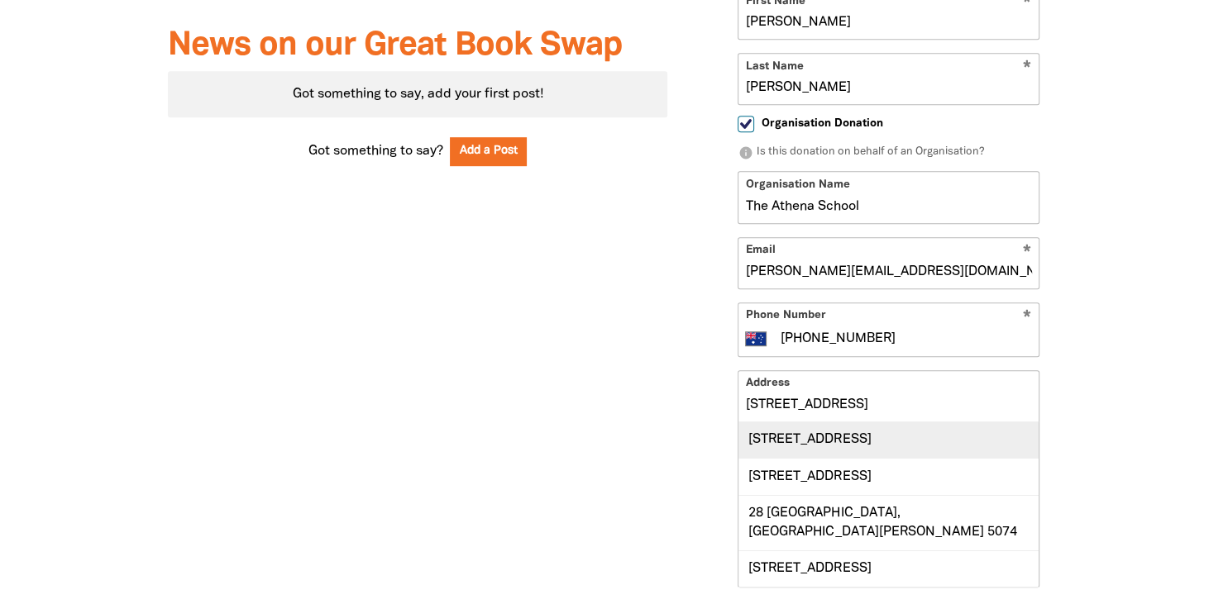
click at [994, 439] on div "28 Oxford Street, NEWTOWN NSW 2042" at bounding box center [888, 440] width 300 height 36
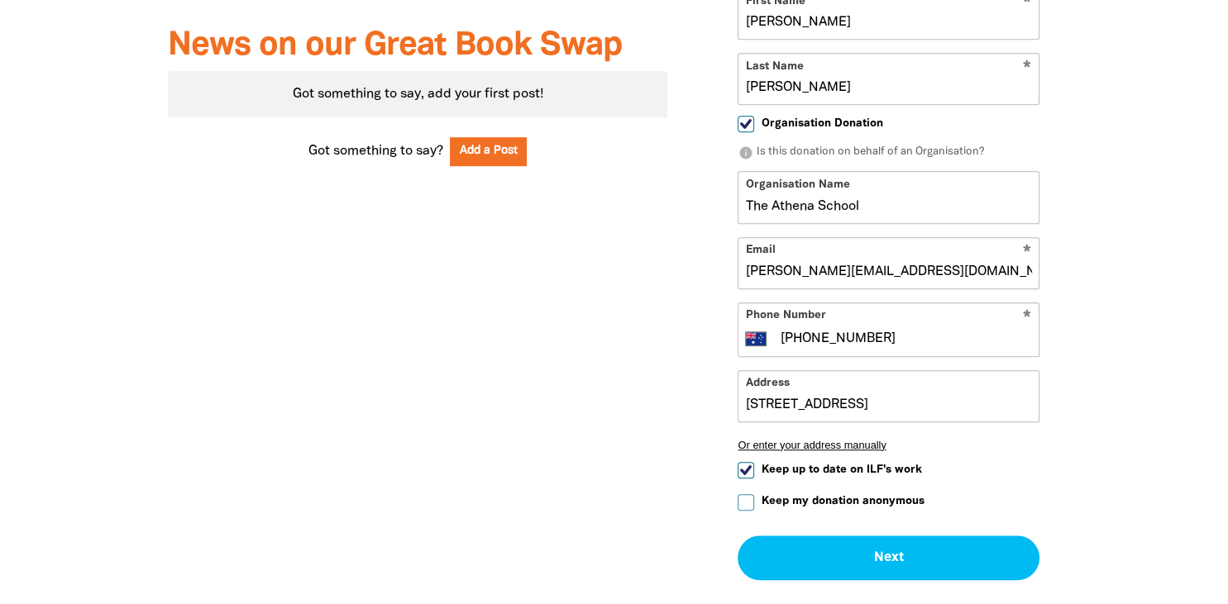
type input "28 Oxford Street, NEWTOWN NSW 2042"
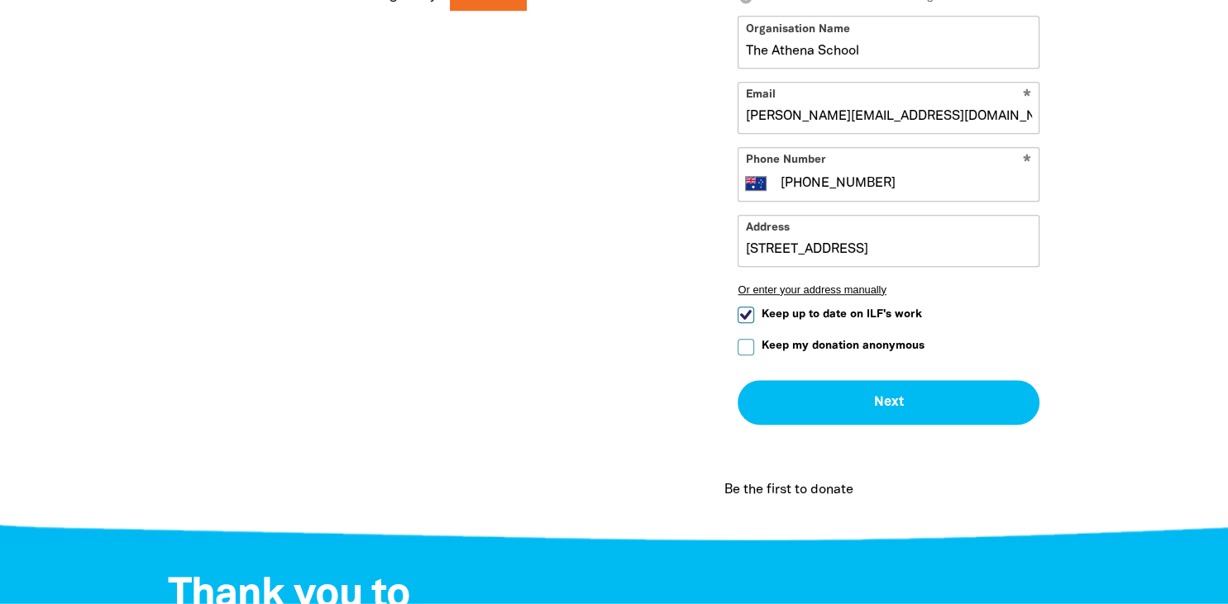
scroll to position [1085, 0]
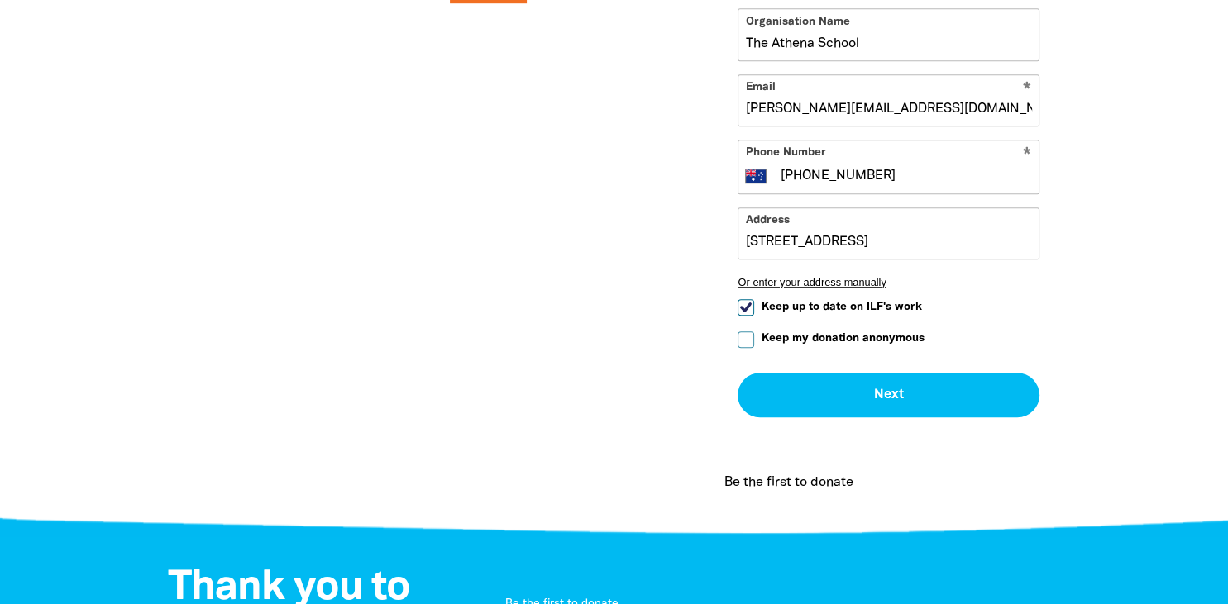
click at [747, 307] on input "Keep up to date on ILF's work" at bounding box center [745, 307] width 17 height 17
checkbox input "false"
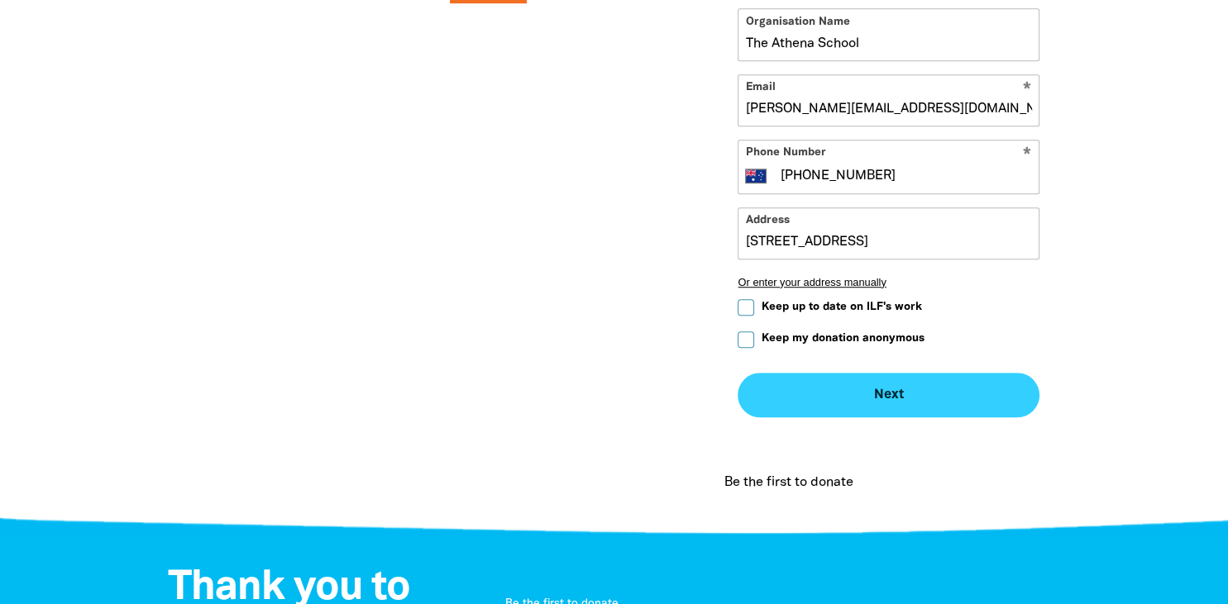
click at [908, 395] on button "Next chevron_right" at bounding box center [888, 395] width 302 height 45
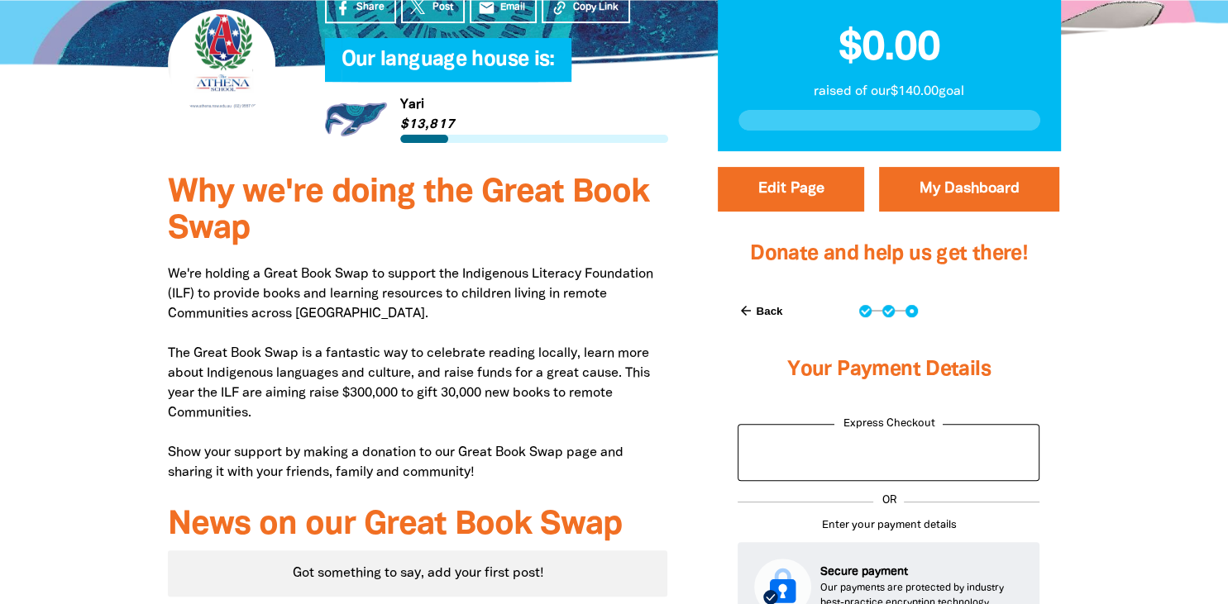
scroll to position [434, 0]
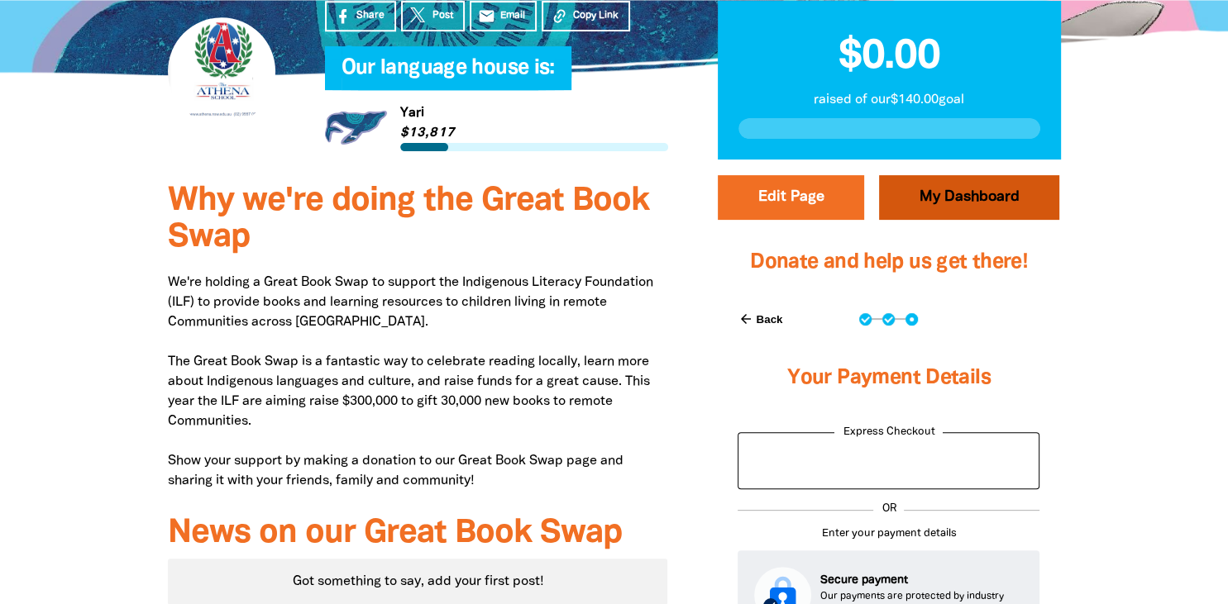
click at [960, 212] on link "My Dashboard" at bounding box center [969, 197] width 180 height 45
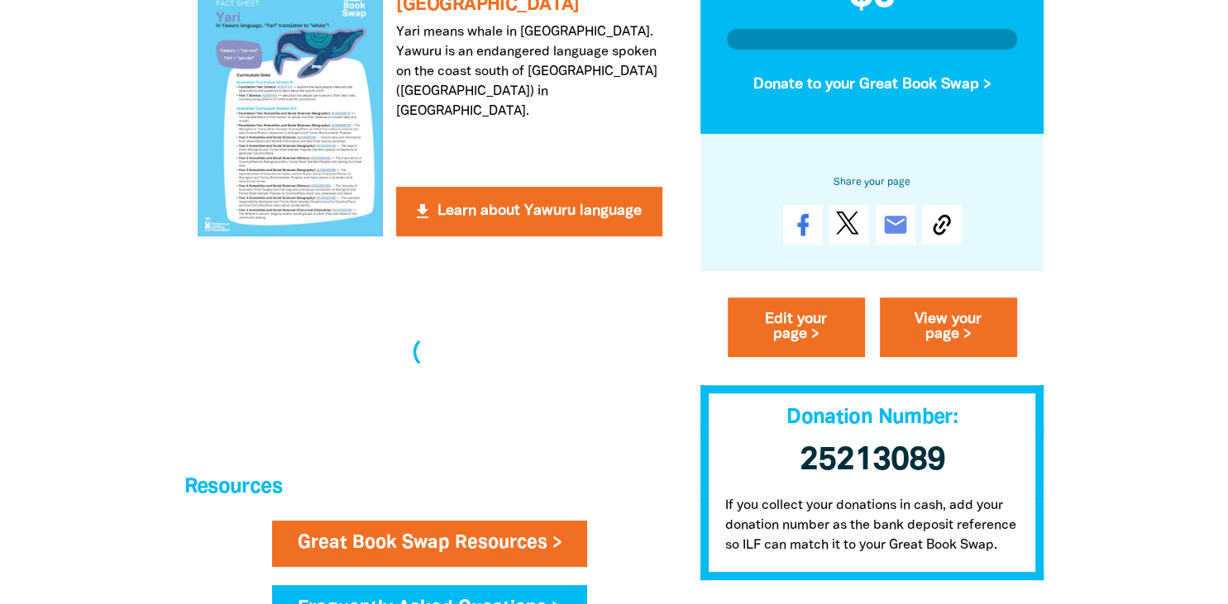
scroll to position [506, 0]
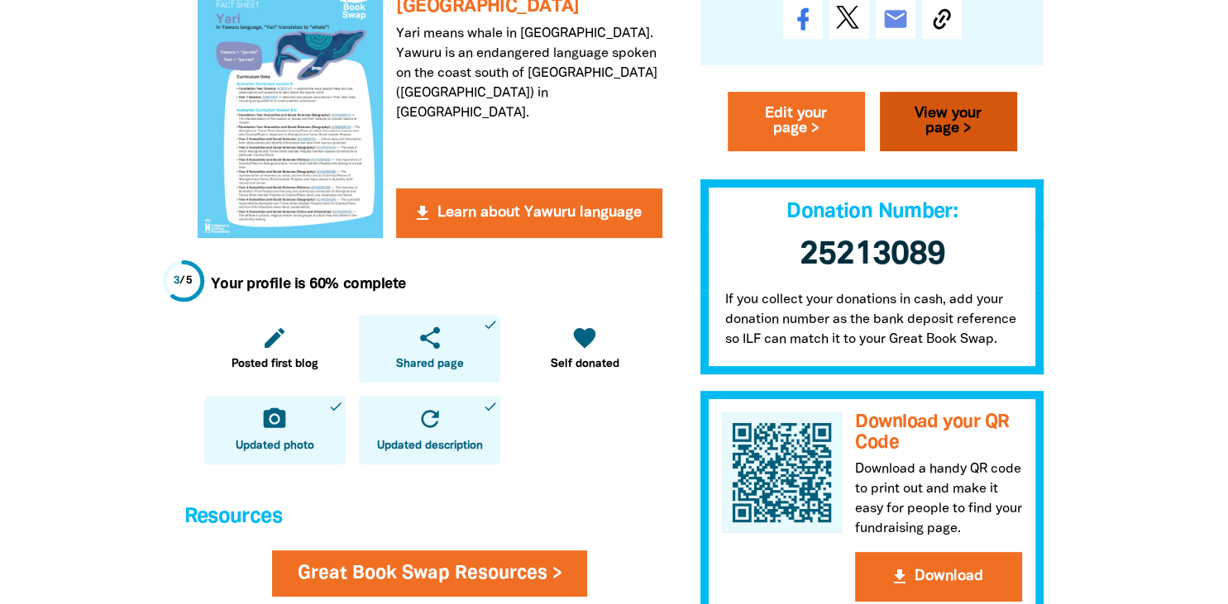
click at [973, 139] on link "View your page >" at bounding box center [948, 123] width 137 height 60
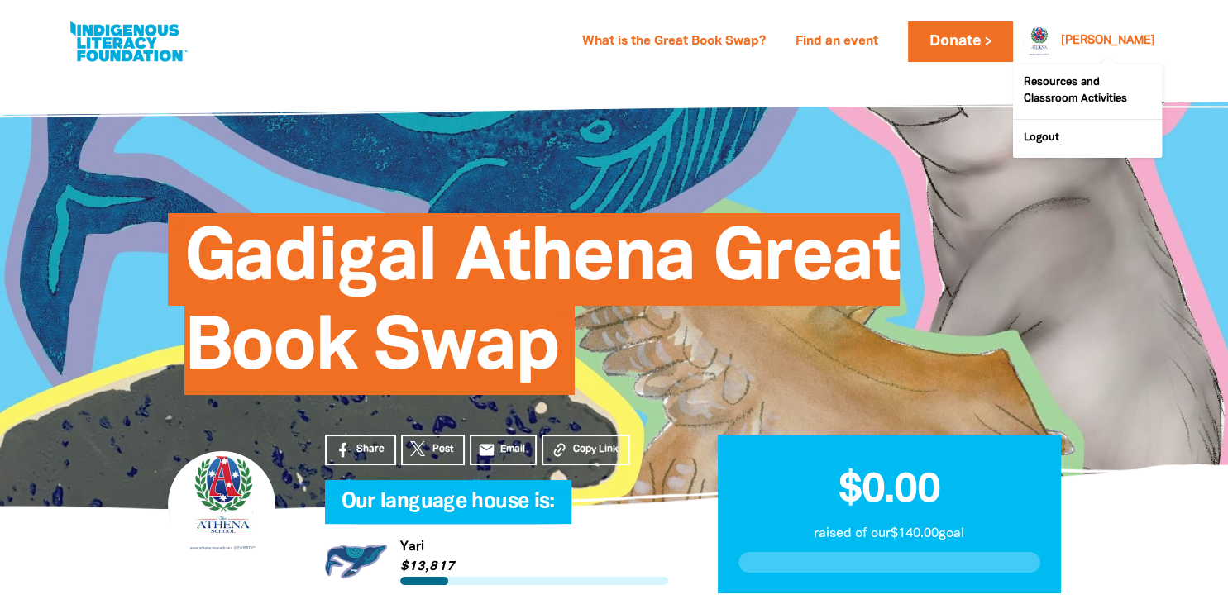
click at [1132, 36] on link "[PERSON_NAME]" at bounding box center [1108, 42] width 94 height 12
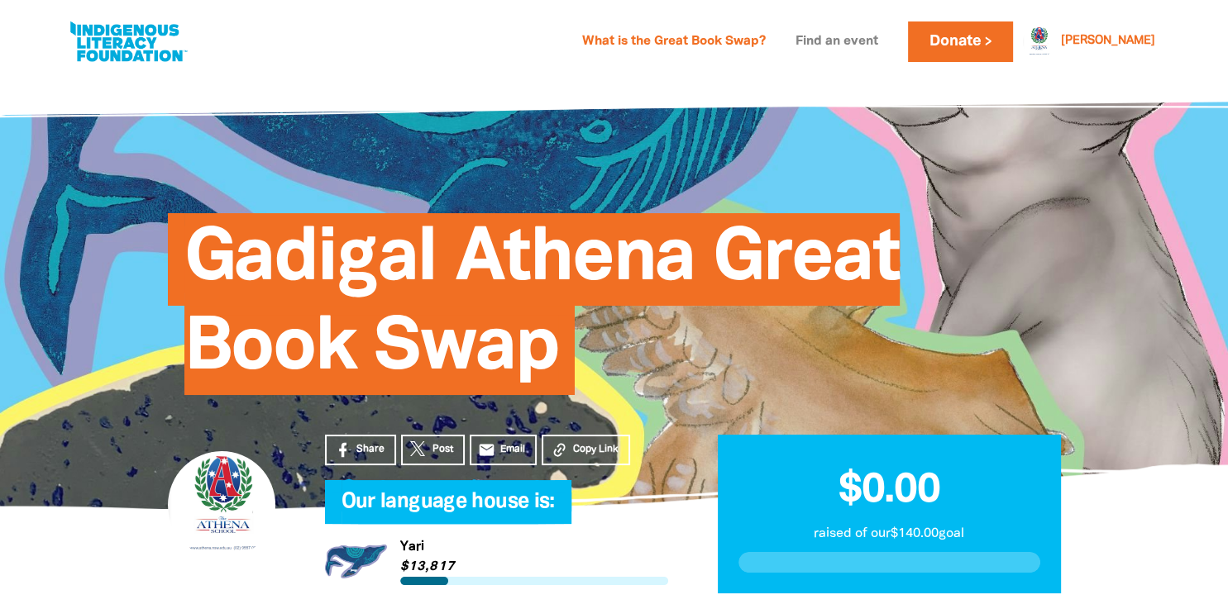
click at [888, 41] on link "Find an event" at bounding box center [836, 42] width 103 height 26
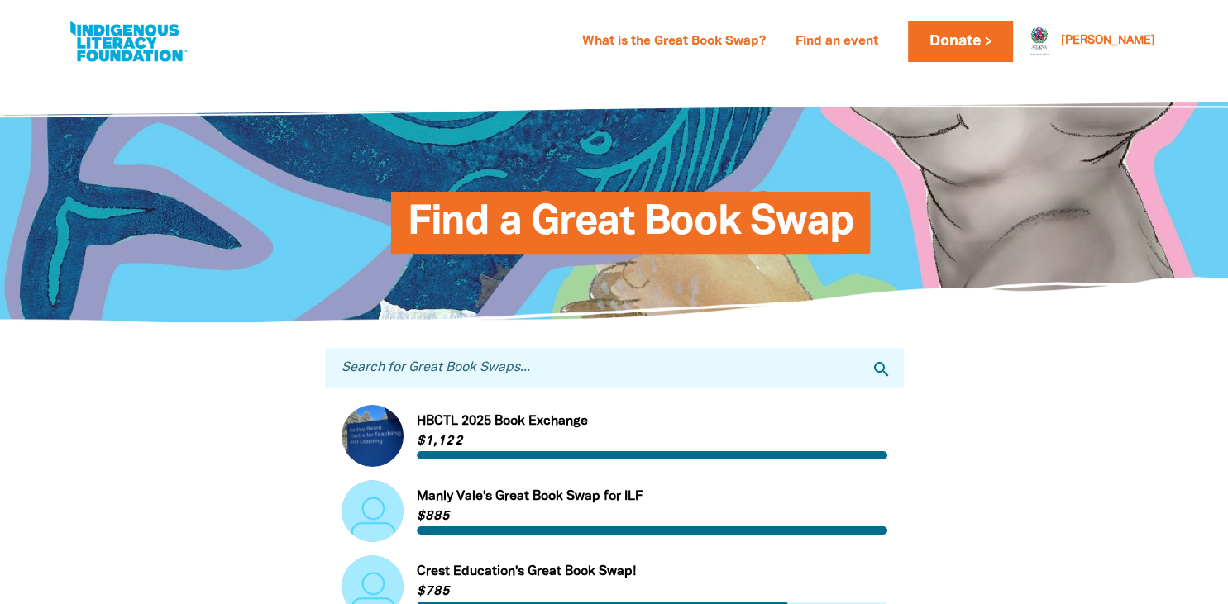
click at [743, 370] on input "Search for Great Book Swaps..." at bounding box center [614, 368] width 579 height 41
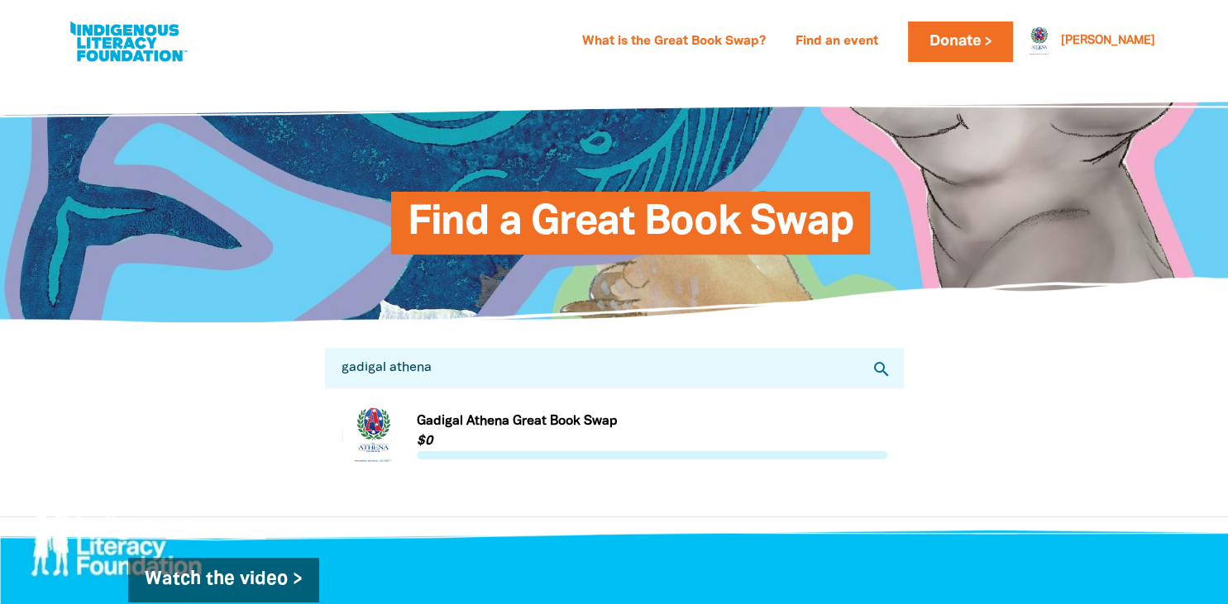
type input "gadigal athena"
click at [537, 421] on link "Link to Gadigal Athena Great Book Swap" at bounding box center [614, 436] width 546 height 62
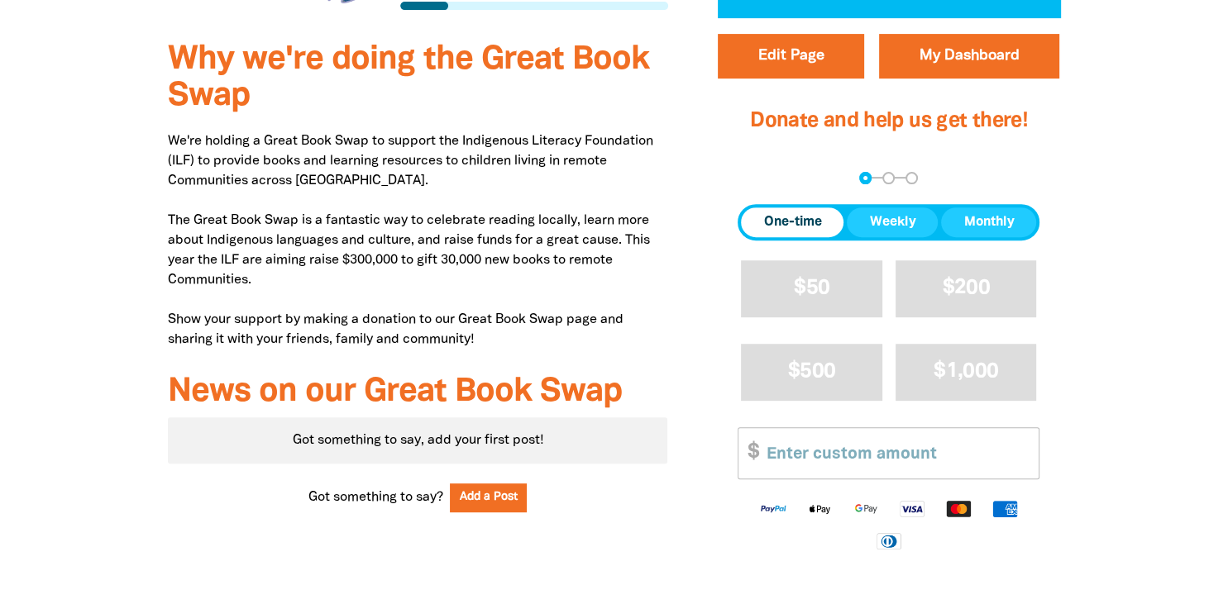
scroll to position [582, 0]
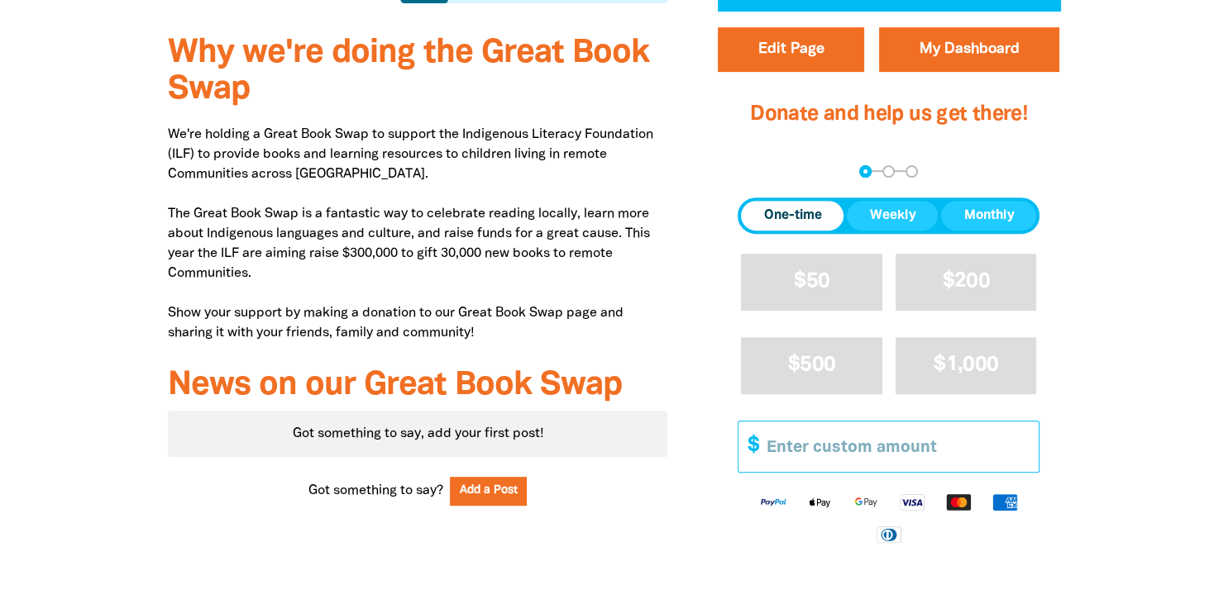
click at [790, 444] on input "Other Amount" at bounding box center [897, 447] width 284 height 50
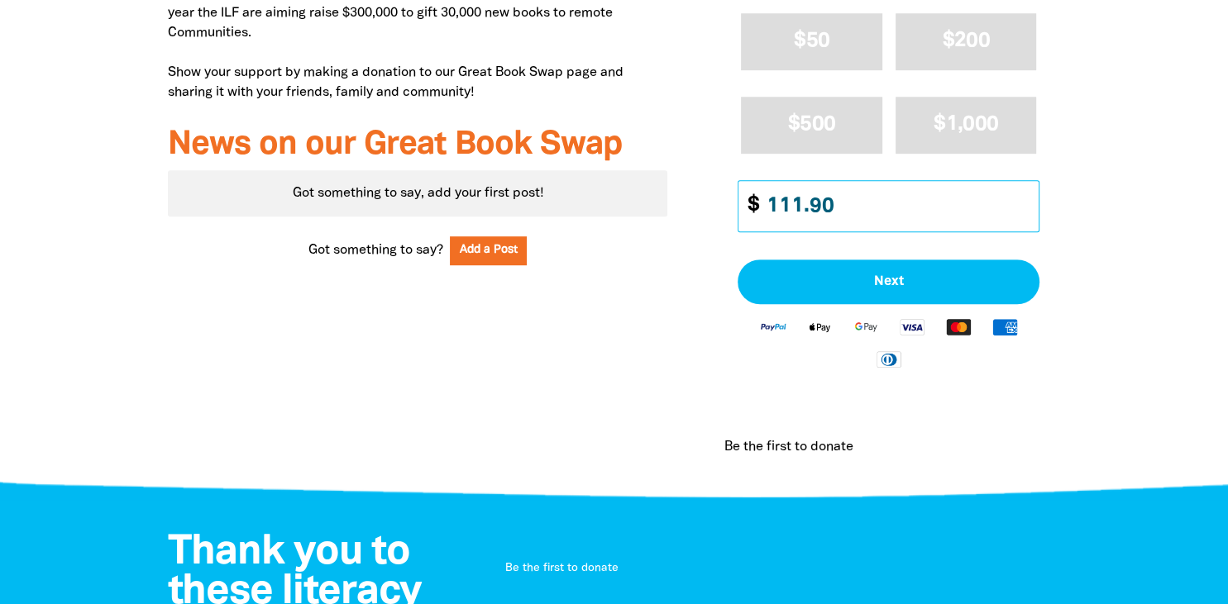
scroll to position [832, 0]
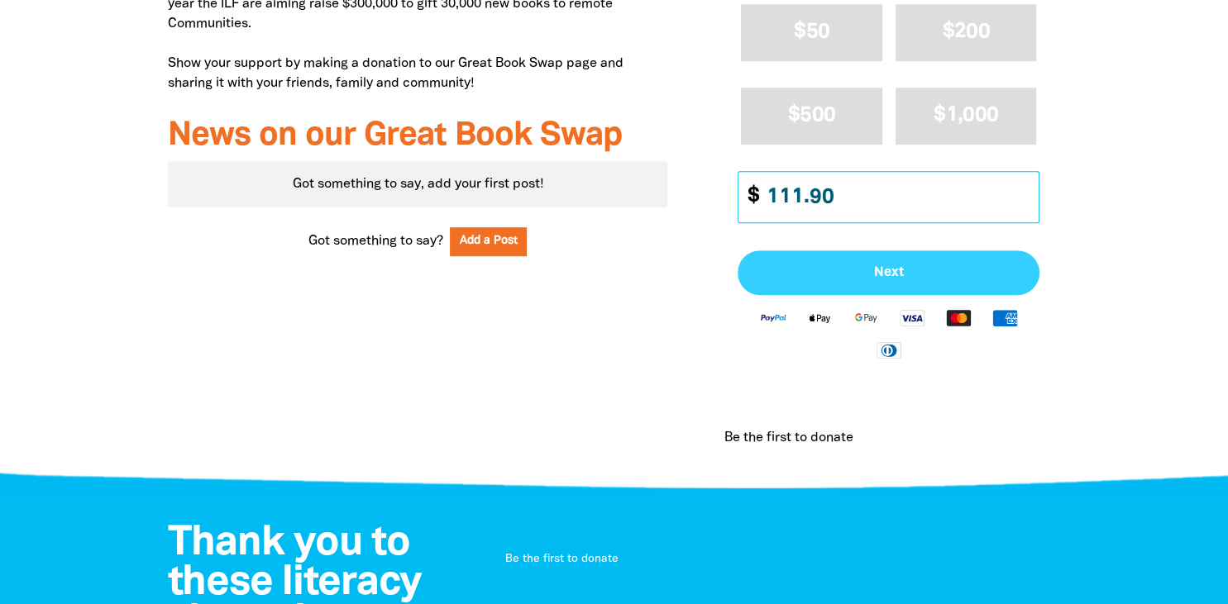
type input "111.90"
click at [856, 274] on span "Next" at bounding box center [888, 272] width 265 height 13
select select "AU"
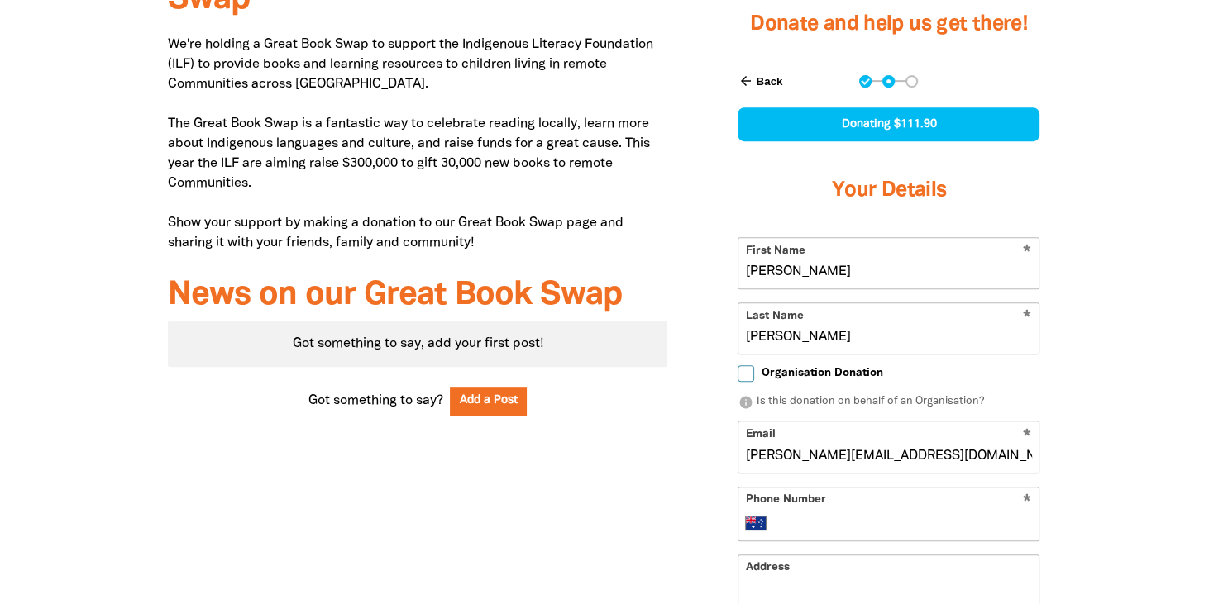
scroll to position [671, 0]
click at [750, 371] on input "Organisation Donation" at bounding box center [745, 374] width 17 height 17
checkbox input "true"
select select "AU"
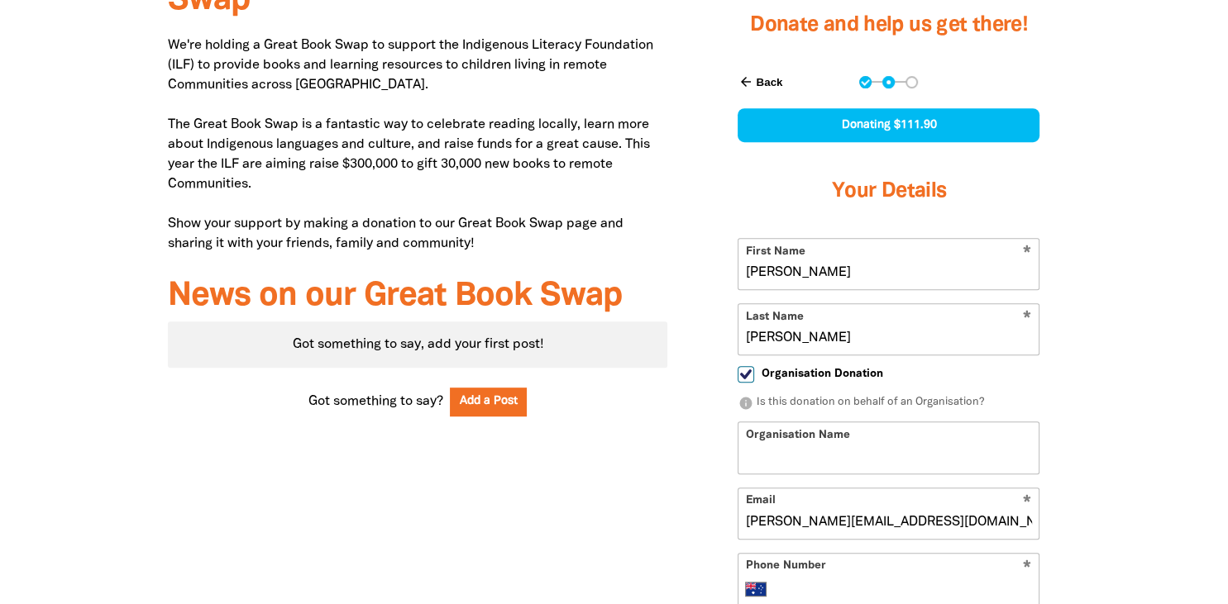
click at [953, 465] on input "Organisation Name" at bounding box center [888, 447] width 300 height 50
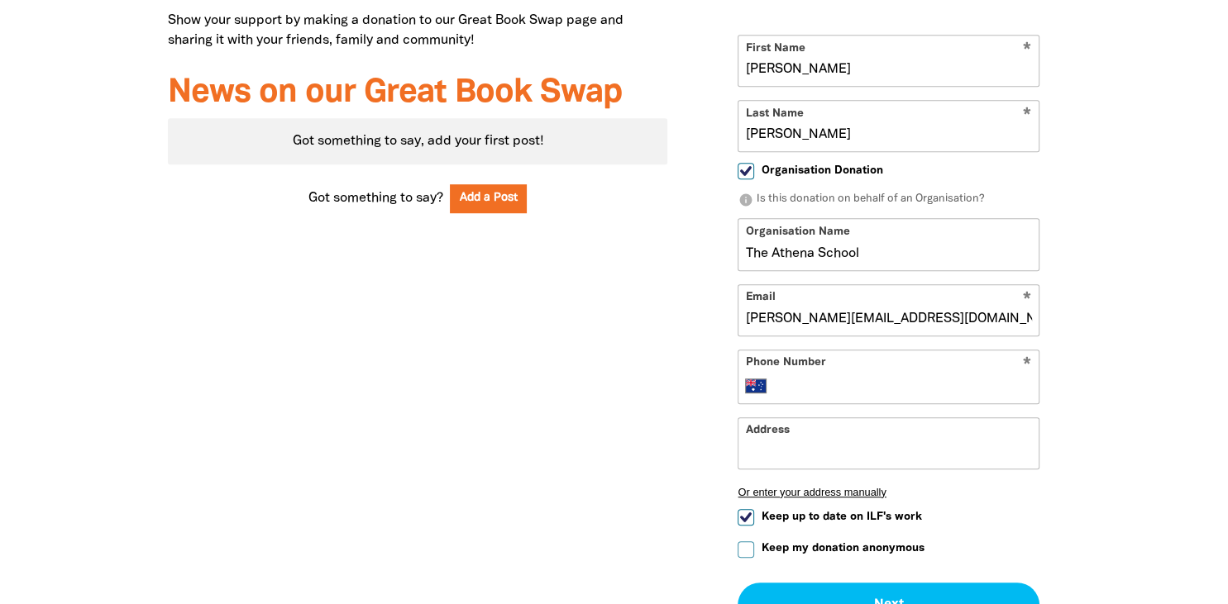
scroll to position [893, 0]
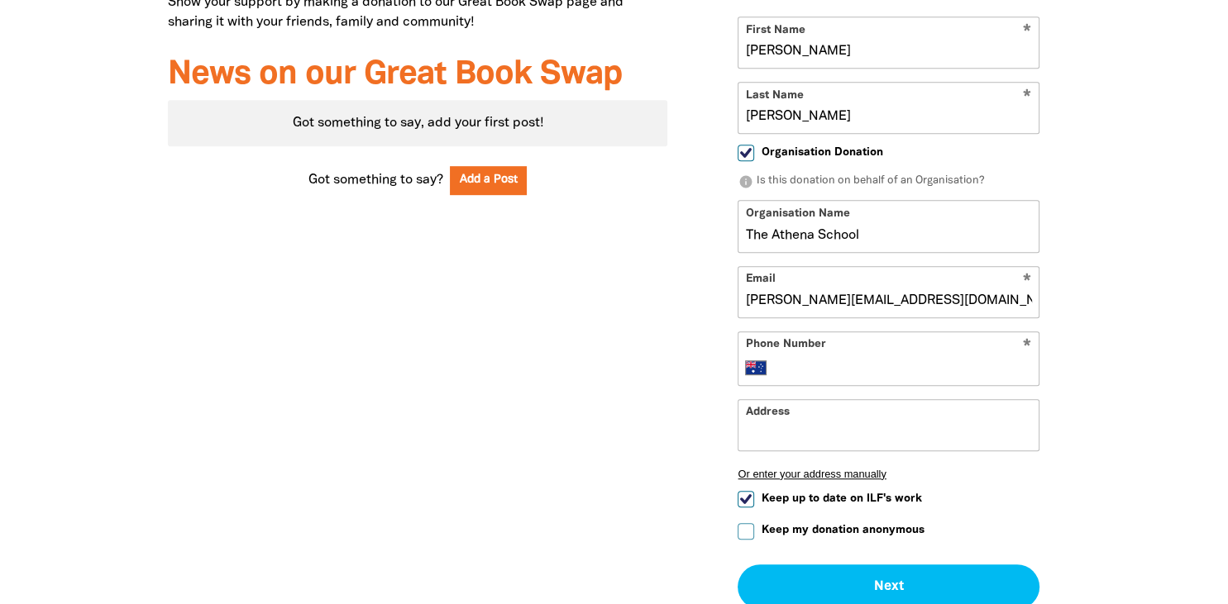
type input "The Athena School"
click at [857, 367] on input "Phone Number" at bounding box center [905, 368] width 253 height 20
type input "(02) 9557 0022"
click at [850, 420] on input "Address" at bounding box center [888, 425] width 300 height 50
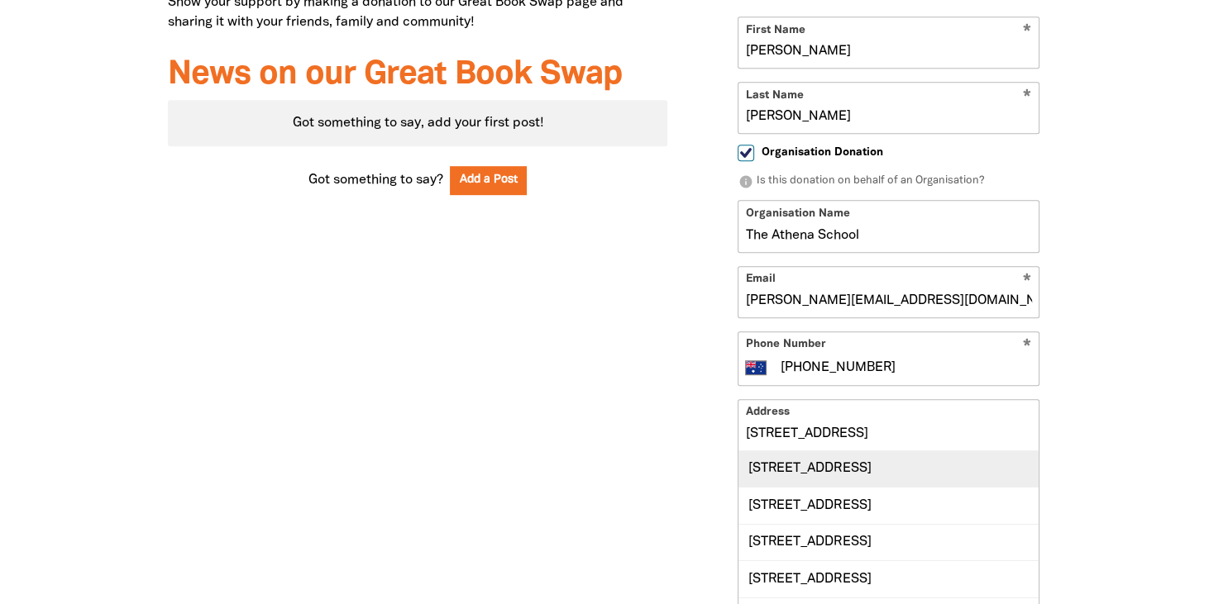
click at [882, 467] on div "28 Oxford Street, NEWTOWN NSW 2042" at bounding box center [888, 469] width 300 height 36
type input "28 Oxford Street, NEWTOWN NSW 2042"
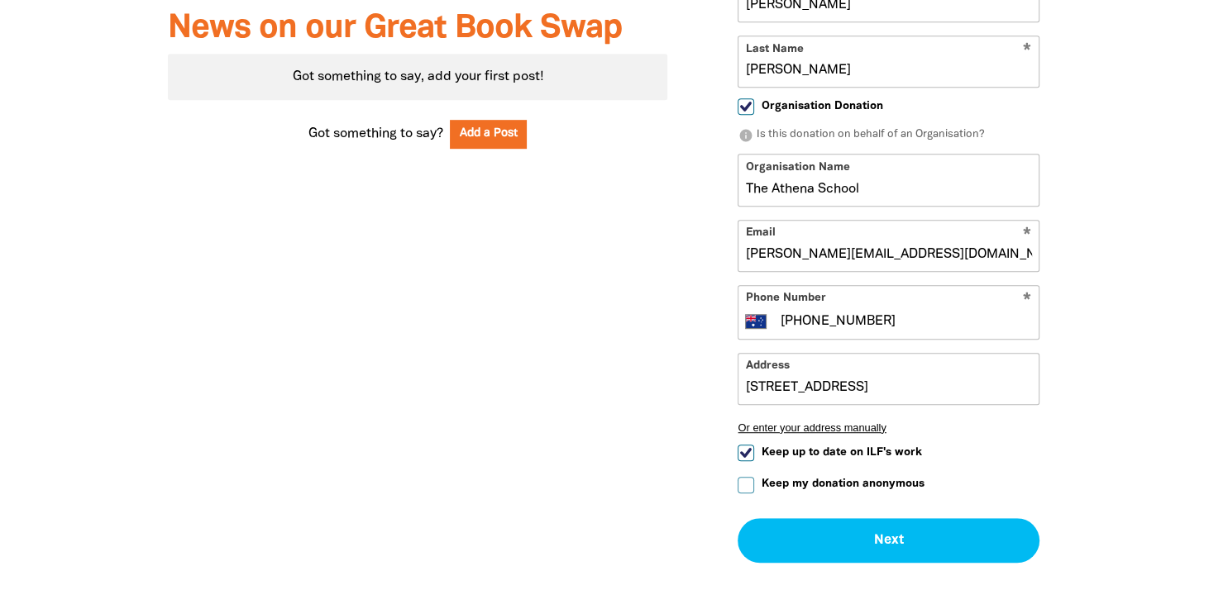
scroll to position [952, 0]
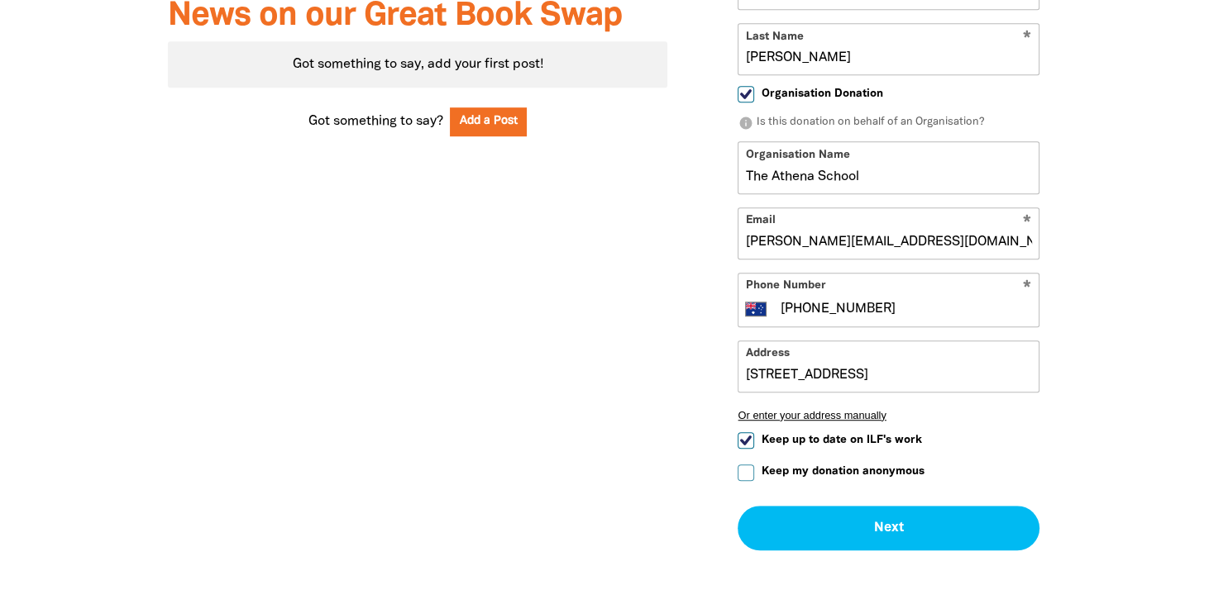
click at [745, 432] on input "Keep up to date on ILF's work" at bounding box center [745, 440] width 17 height 17
checkbox input "false"
click at [742, 470] on input "Keep my donation anonymous" at bounding box center [745, 473] width 17 height 17
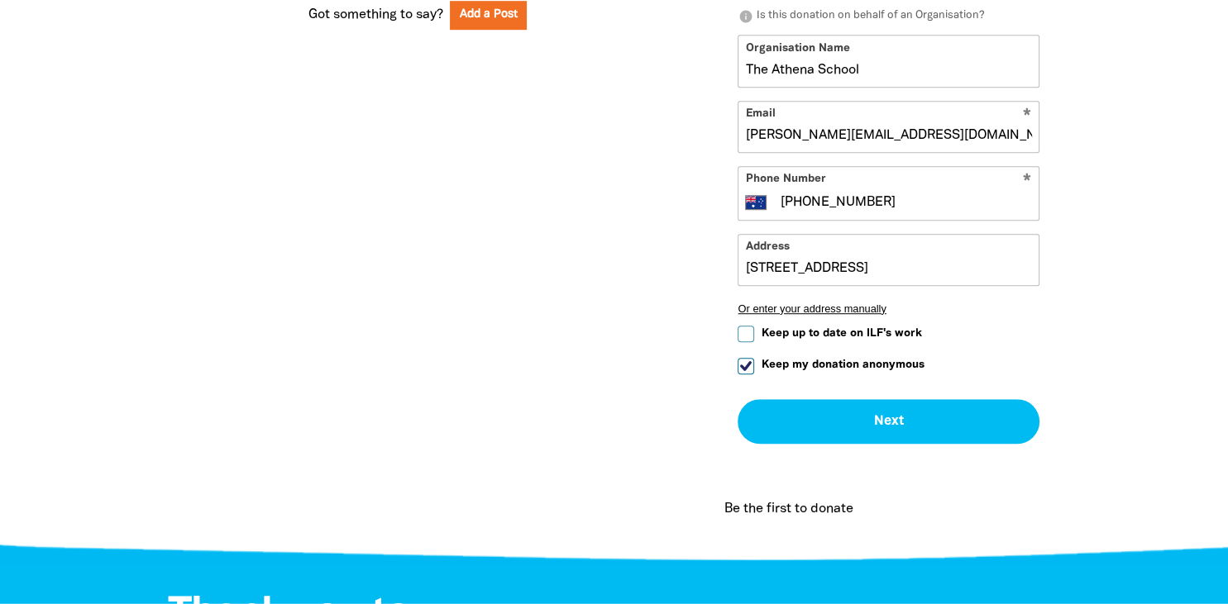
scroll to position [1172, 0]
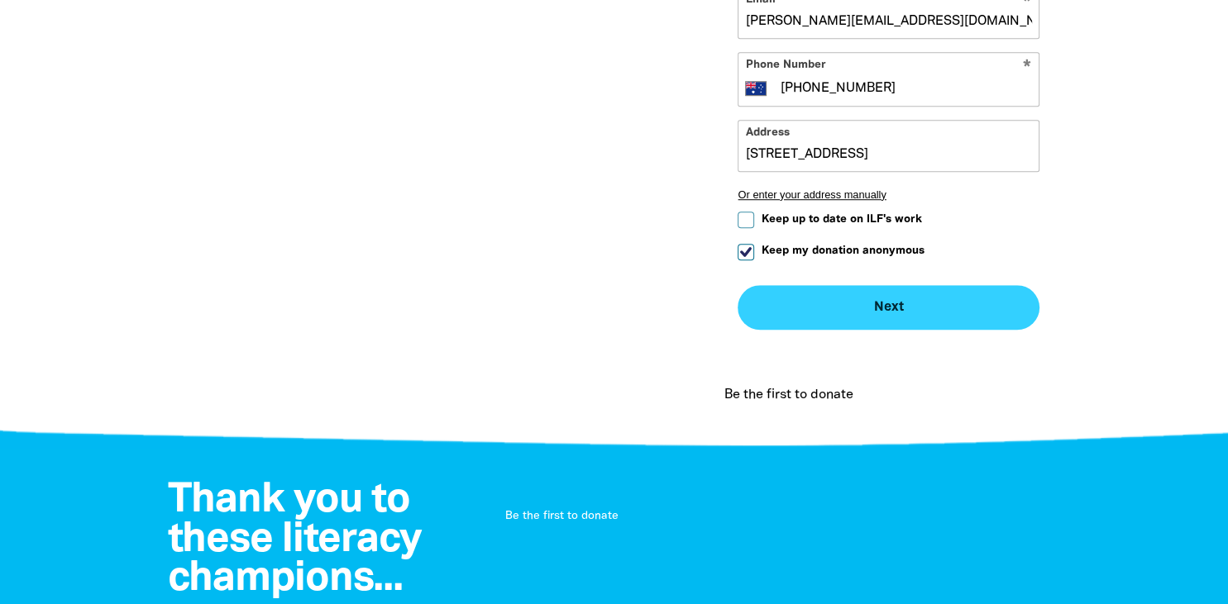
click at [905, 315] on button "Next chevron_right" at bounding box center [888, 307] width 302 height 45
checkbox input "false"
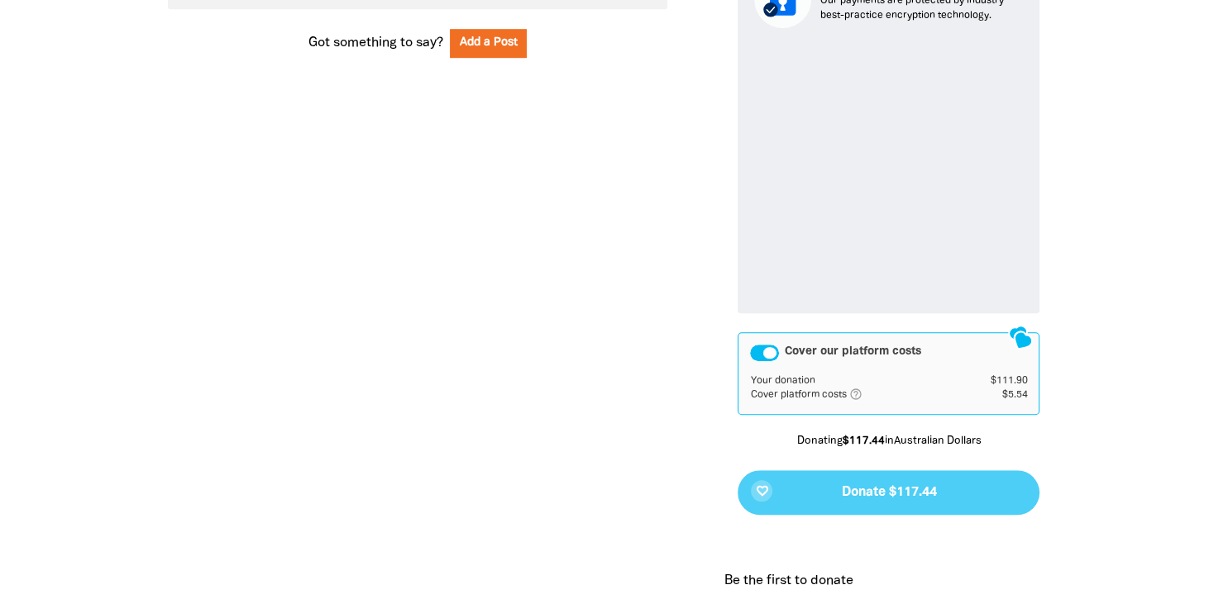
scroll to position [1033, 0]
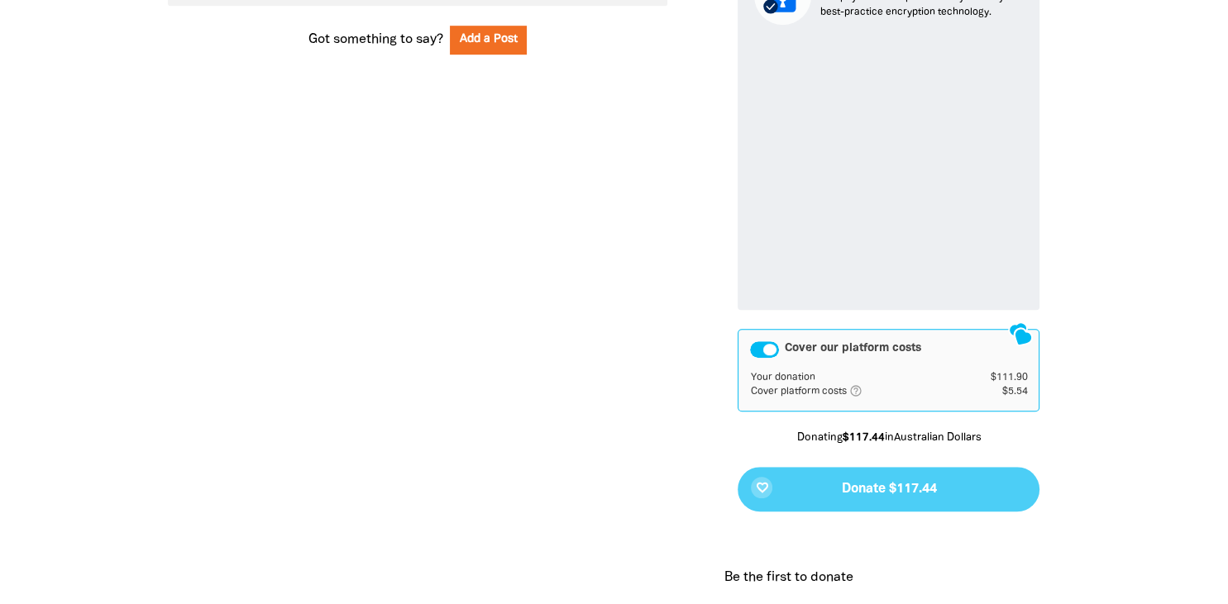
click at [759, 345] on div "Cover our platform costs" at bounding box center [764, 349] width 29 height 17
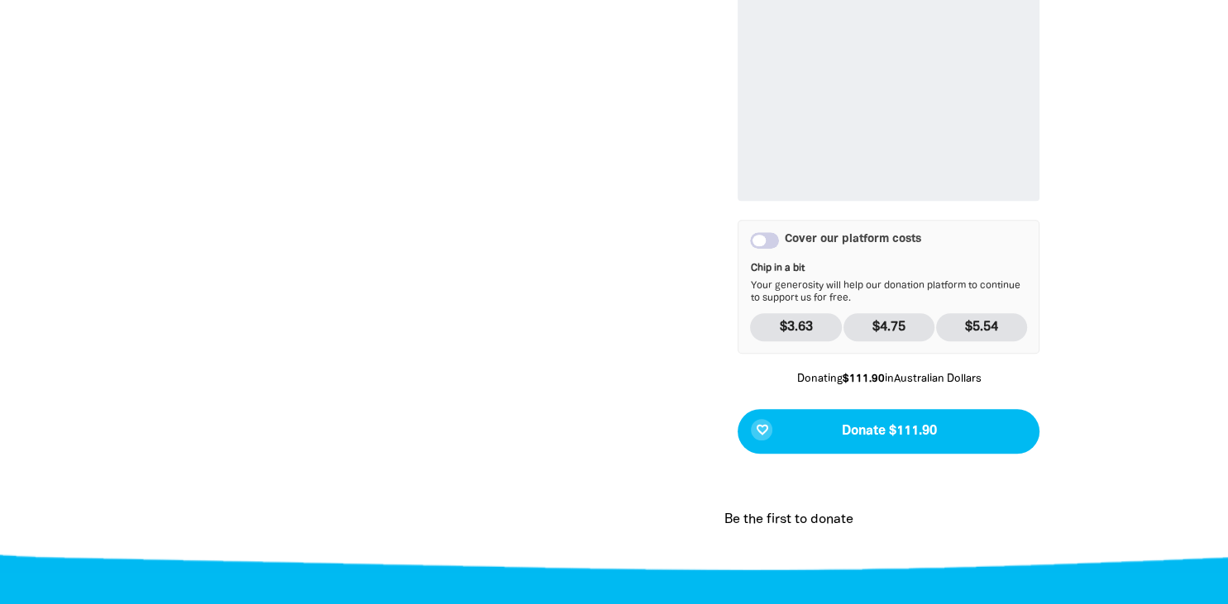
scroll to position [1144, 0]
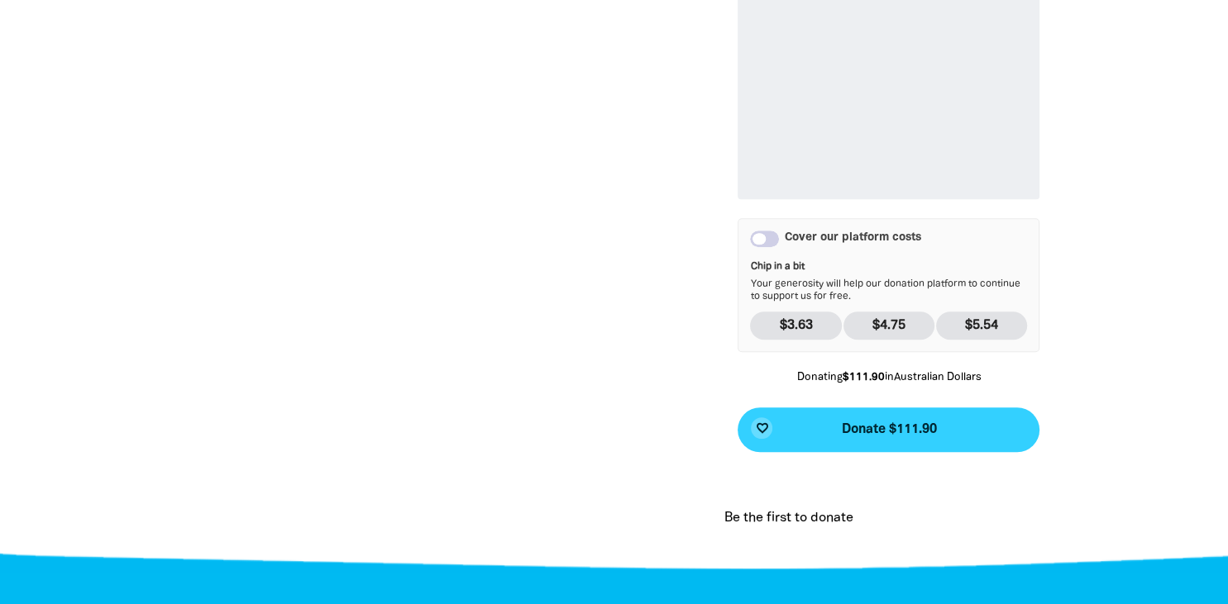
click at [916, 424] on span "Donate $111.90" at bounding box center [888, 429] width 95 height 13
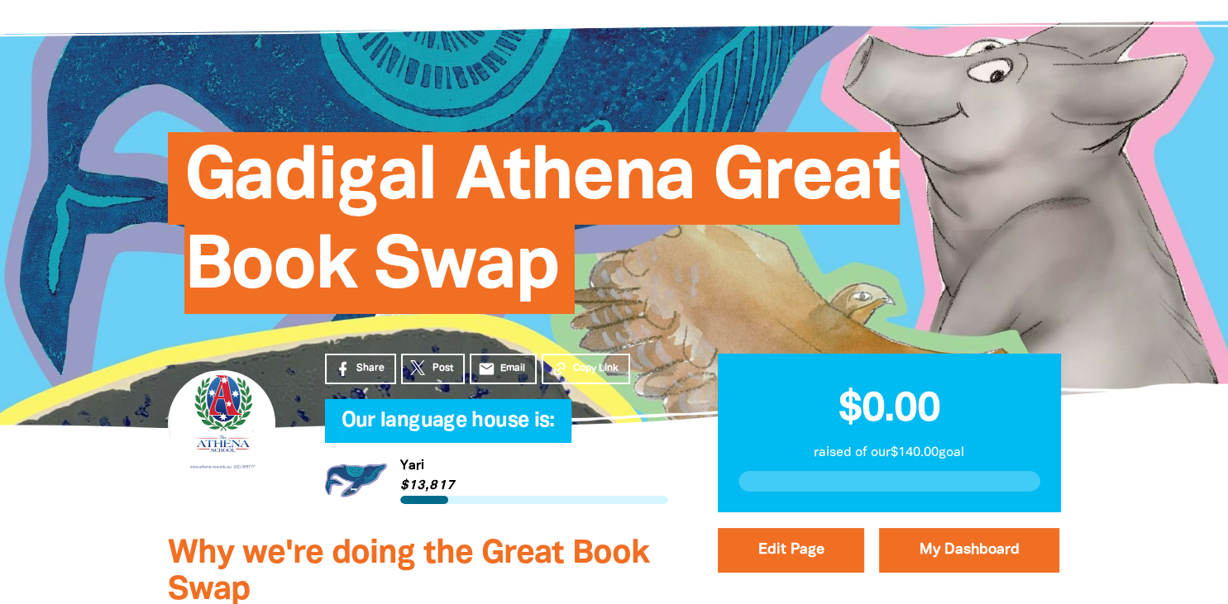
scroll to position [0, 0]
